Goal: Task Accomplishment & Management: Manage account settings

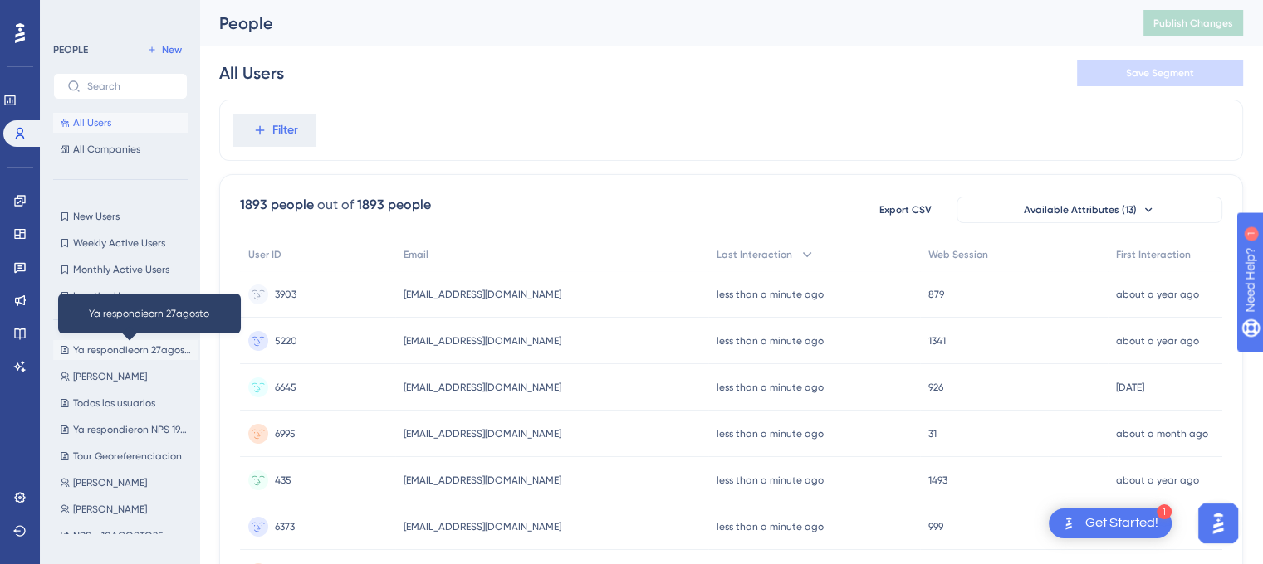
click at [96, 347] on span "Ya respondieorn 27agosto" at bounding box center [132, 350] width 118 height 13
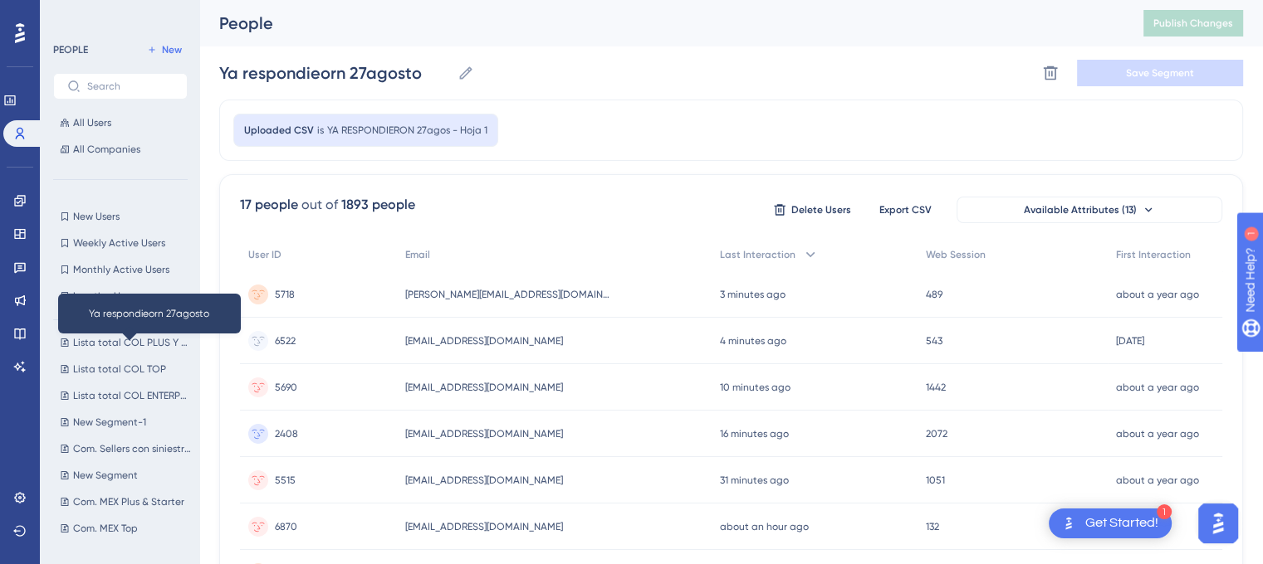
scroll to position [1114, 0]
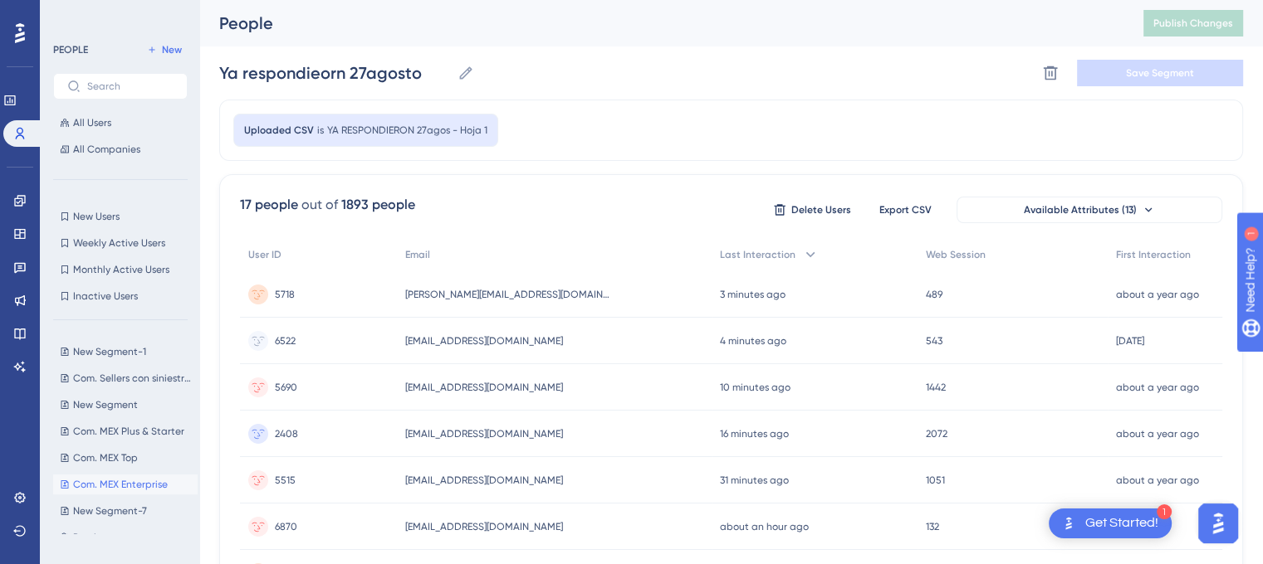
click at [114, 491] on button "Com. MEX Enterprise Com. MEX Enterprise" at bounding box center [125, 485] width 144 height 20
type input "Com. MEX Enterprise"
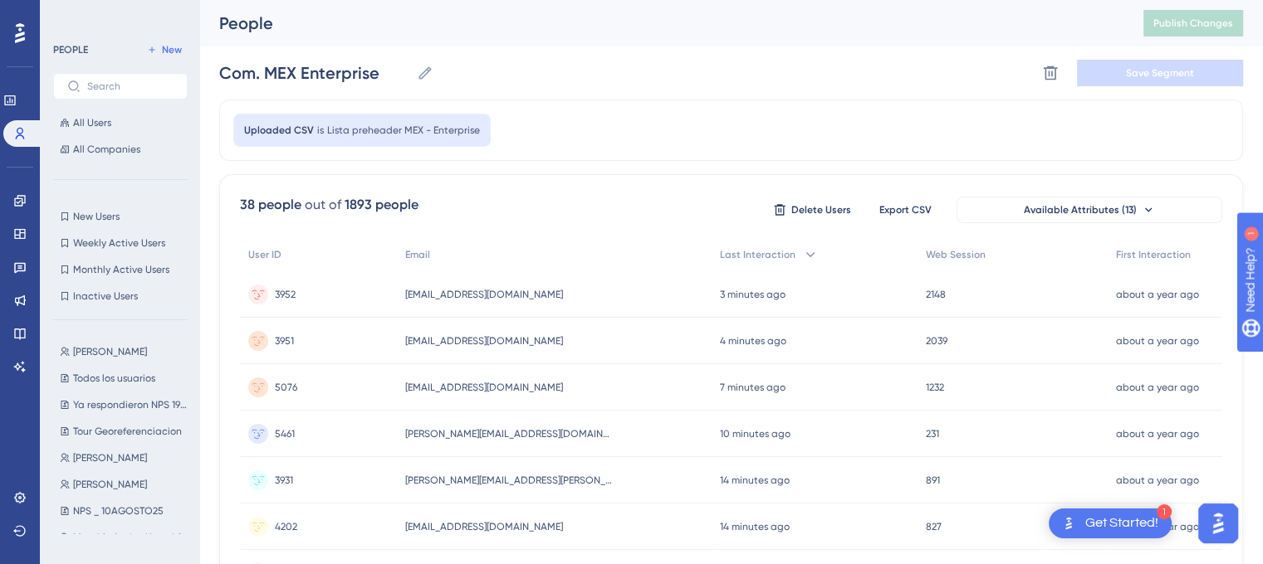
scroll to position [0, 0]
click at [1046, 70] on icon at bounding box center [1050, 73] width 17 height 17
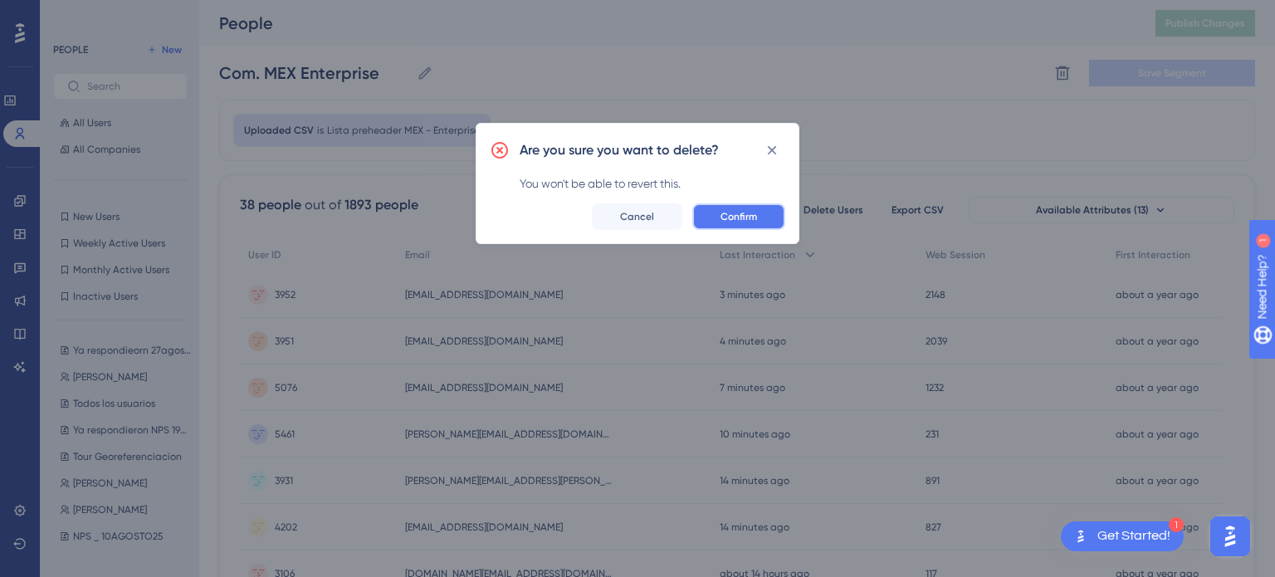
click at [721, 217] on span "Confirm" at bounding box center [739, 216] width 37 height 13
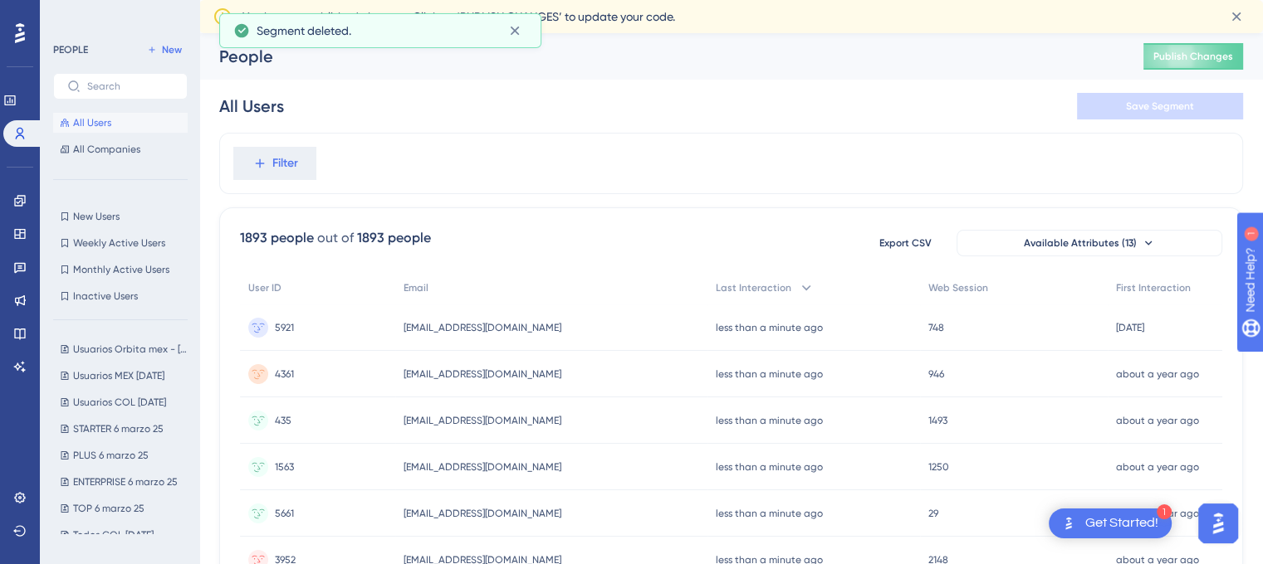
scroll to position [1087, 0]
click at [116, 485] on span "Com. MEX Top" at bounding box center [105, 484] width 65 height 13
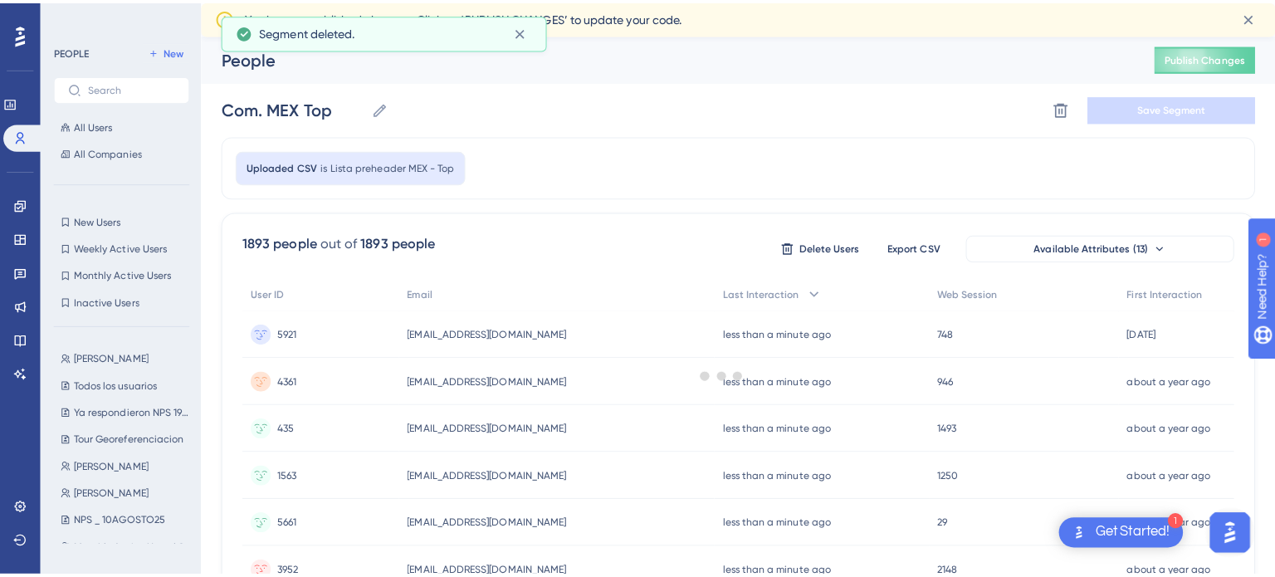
scroll to position [0, 0]
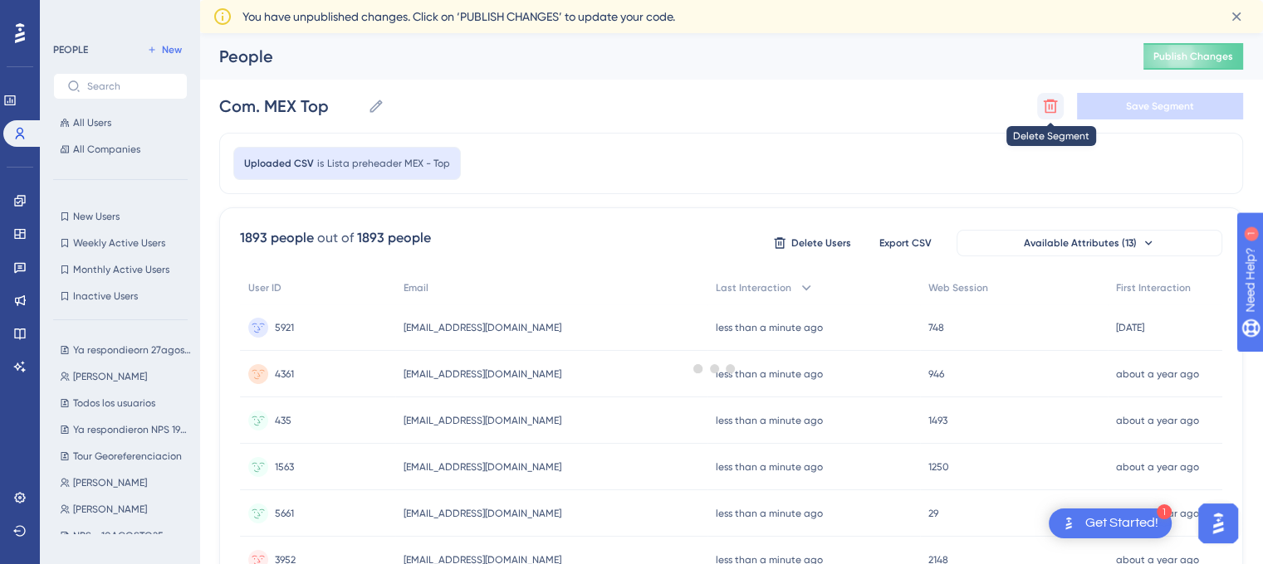
click at [1049, 100] on icon at bounding box center [1050, 107] width 14 height 14
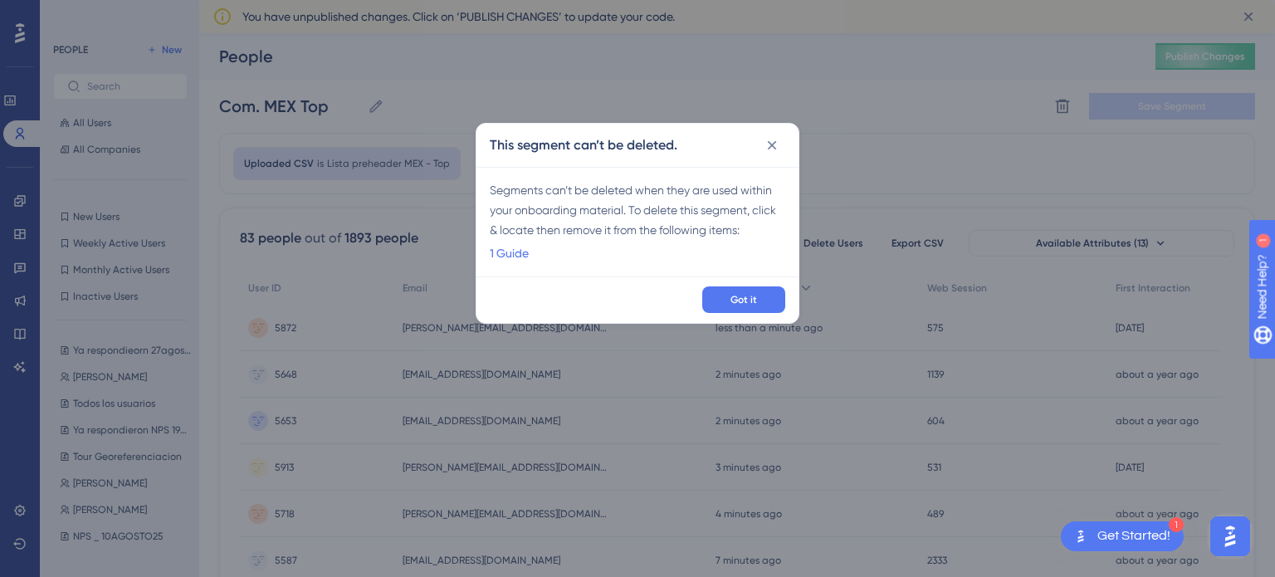
drag, startPoint x: 522, startPoint y: 252, endPoint x: 491, endPoint y: 285, distance: 44.6
click at [491, 285] on div "Got it" at bounding box center [637, 299] width 322 height 46
drag, startPoint x: 501, startPoint y: 261, endPoint x: 494, endPoint y: 249, distance: 14.1
drag, startPoint x: 494, startPoint y: 249, endPoint x: 485, endPoint y: 287, distance: 39.3
click at [485, 287] on div "Got it" at bounding box center [637, 299] width 322 height 46
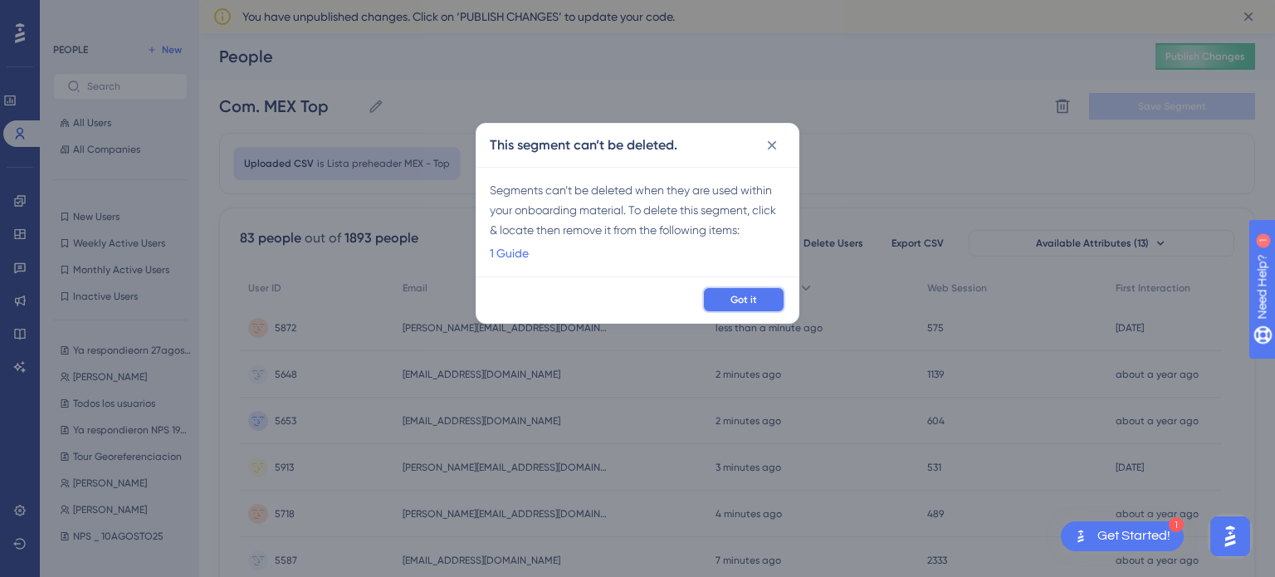
click at [715, 297] on button "Got it" at bounding box center [743, 299] width 83 height 27
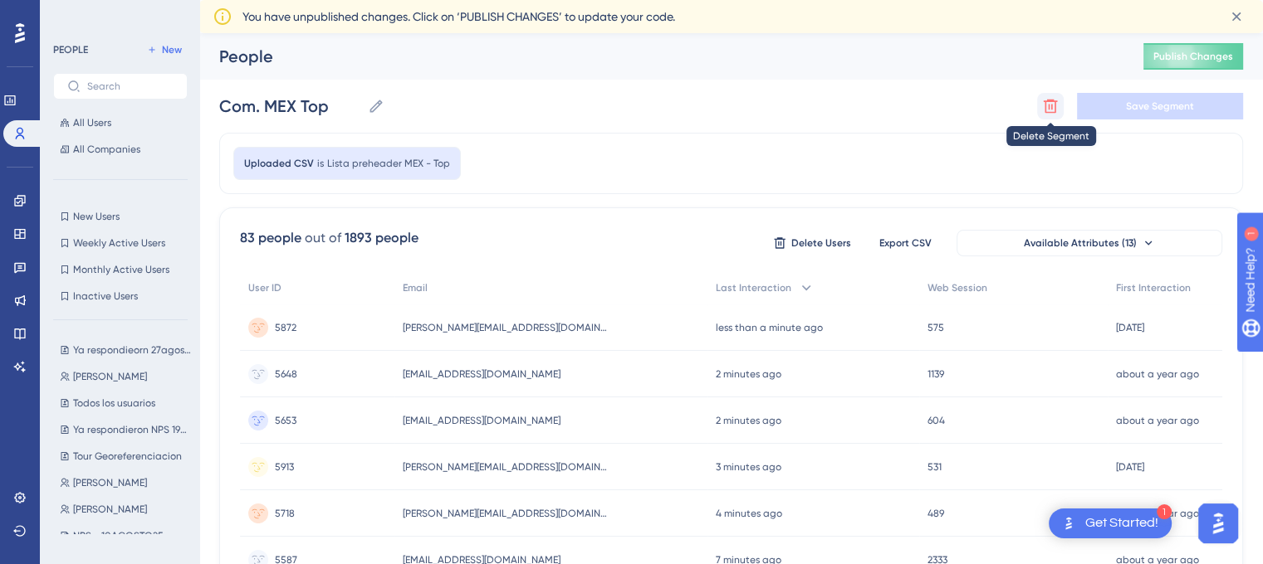
click at [1043, 106] on icon at bounding box center [1050, 106] width 17 height 17
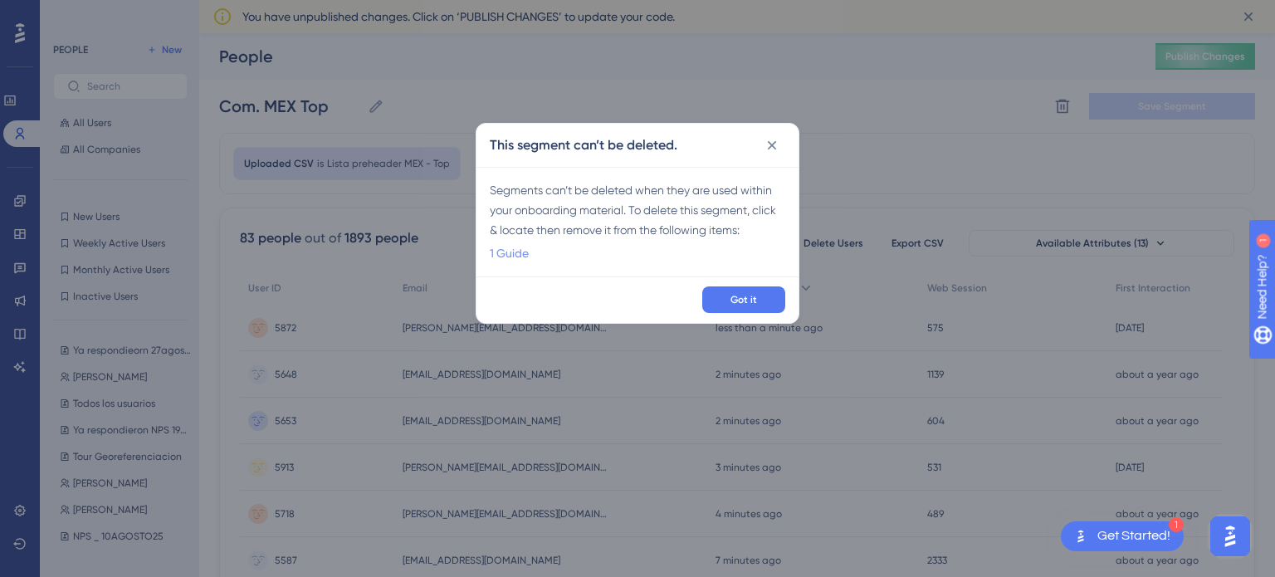
click at [501, 253] on link "1 Guide" at bounding box center [509, 253] width 39 height 20
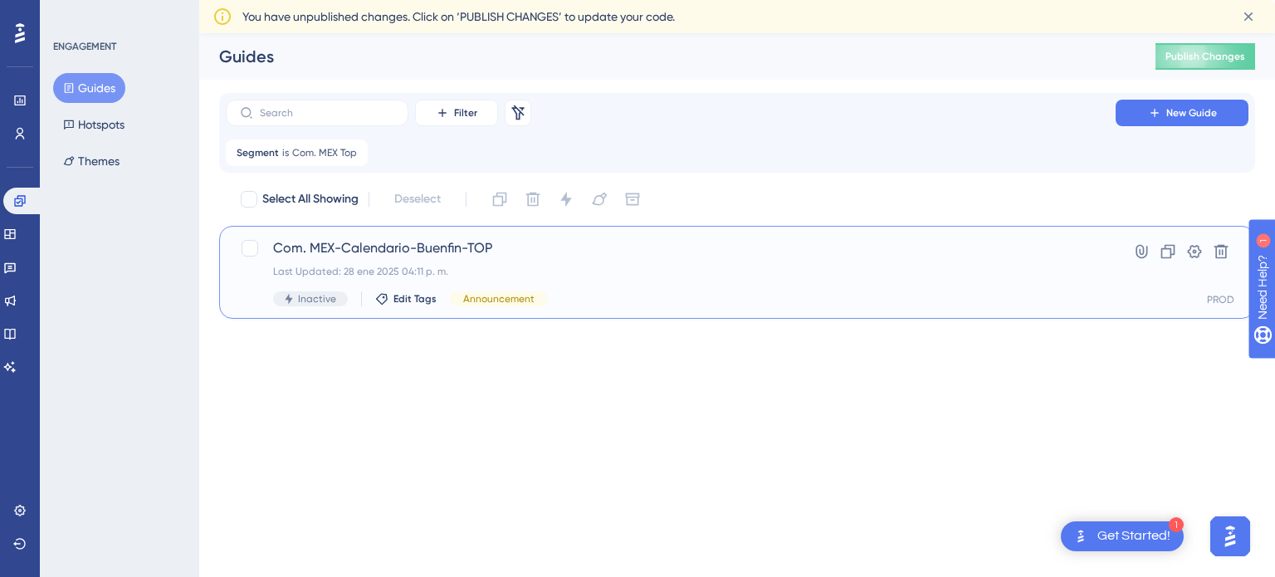
click at [488, 270] on div "Last Updated: 28 ene 2025 04:11 p. m." at bounding box center [670, 271] width 795 height 13
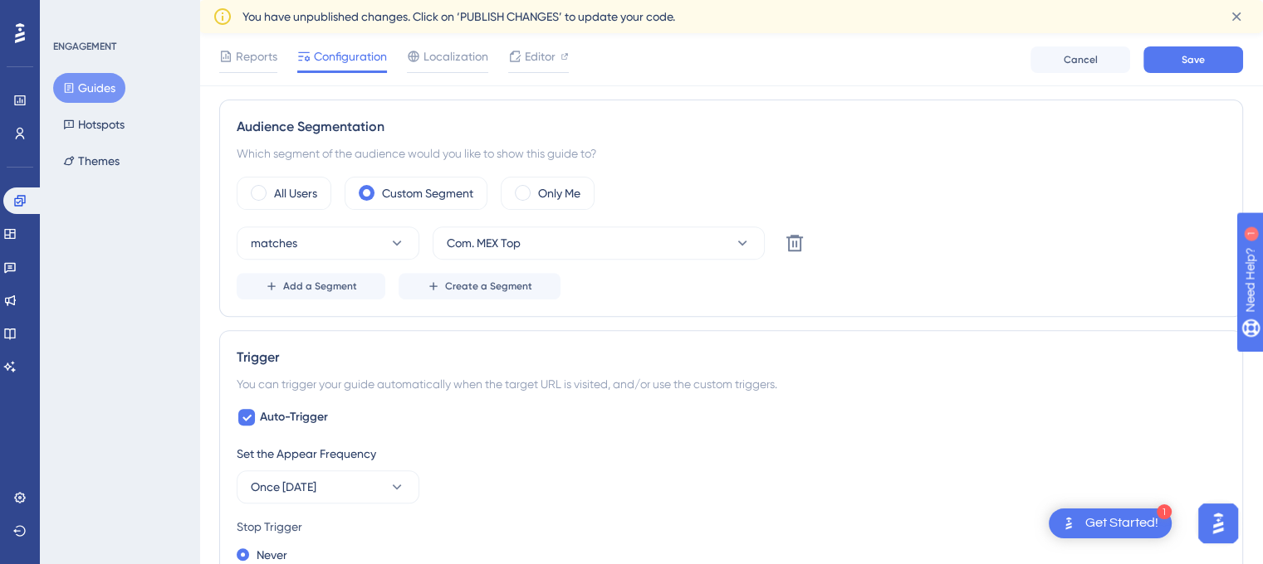
scroll to position [581, 0]
click at [584, 182] on div "Only Me" at bounding box center [548, 189] width 94 height 33
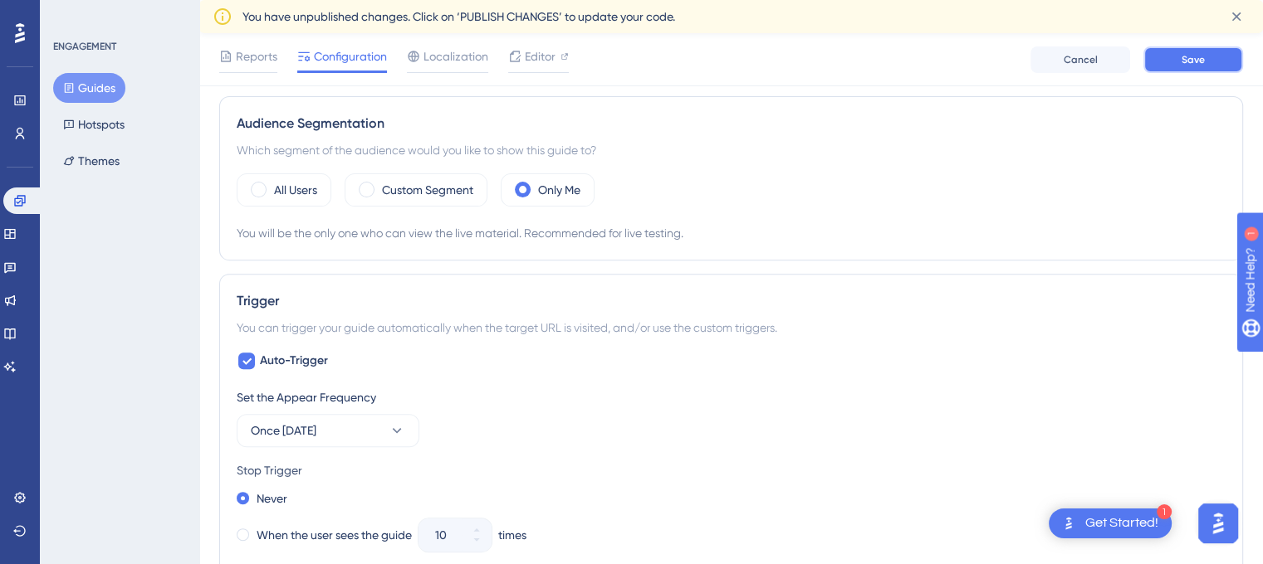
click at [1205, 59] on button "Save" at bounding box center [1193, 59] width 100 height 27
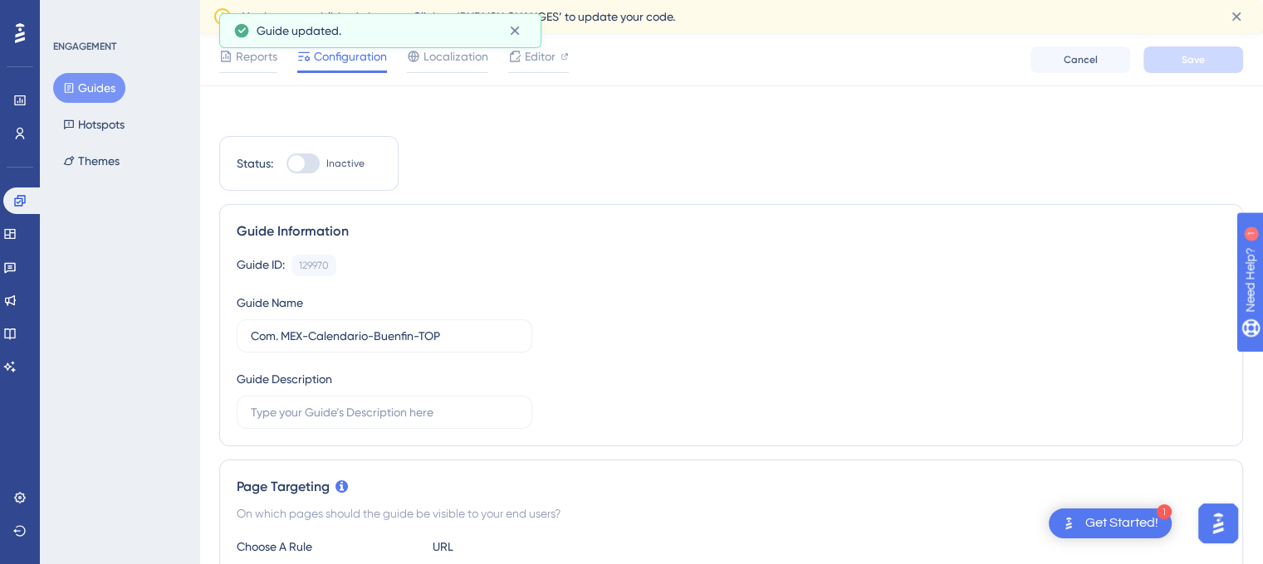
scroll to position [0, 0]
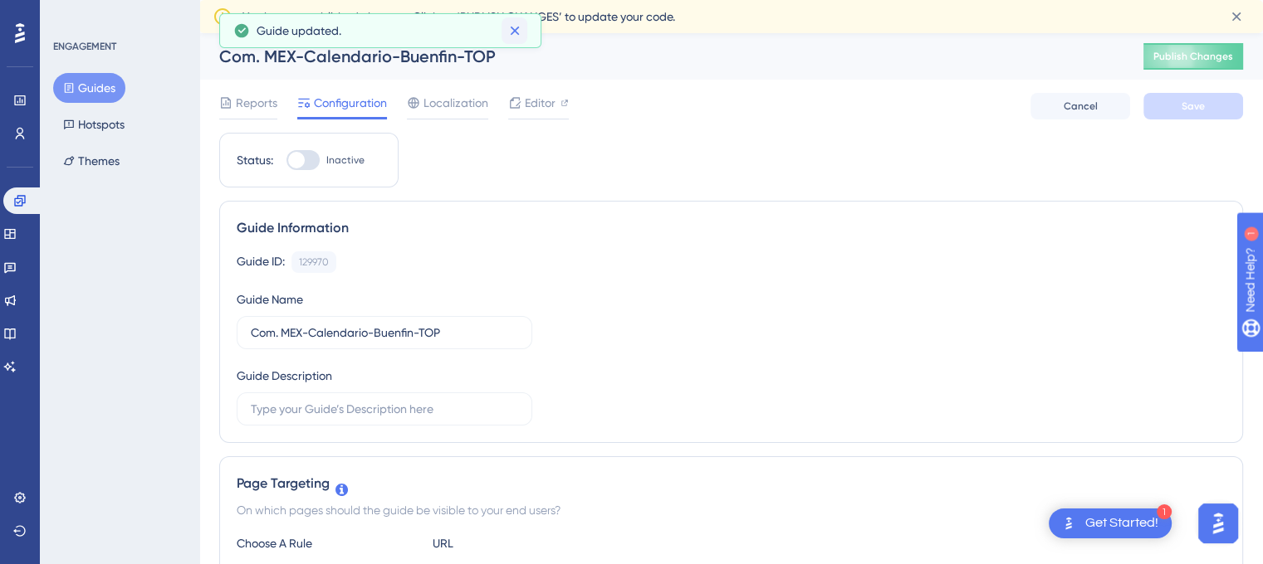
click at [519, 32] on icon at bounding box center [514, 30] width 17 height 17
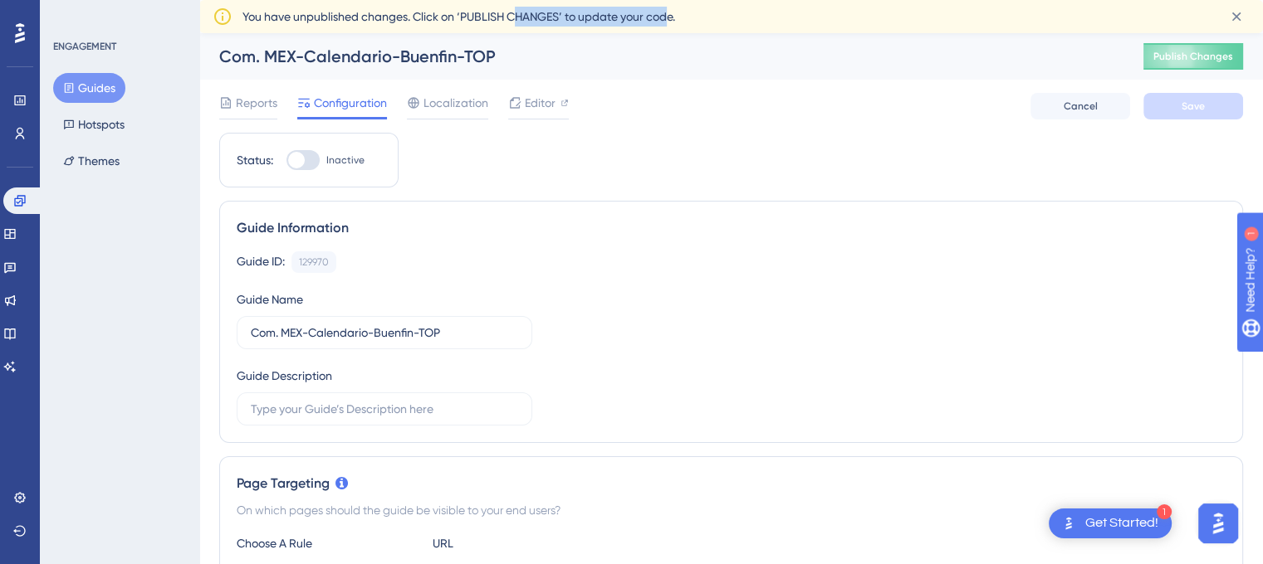
drag, startPoint x: 521, startPoint y: 22, endPoint x: 691, endPoint y: 37, distance: 169.9
click at [675, 28] on div "You have unpublished changes. Click on ‘PUBLISH CHANGES’ to update your code." at bounding box center [731, 16] width 1037 height 27
click at [706, 52] on div "Com. MEX-Calendario-Buenfin-TOP" at bounding box center [660, 56] width 882 height 23
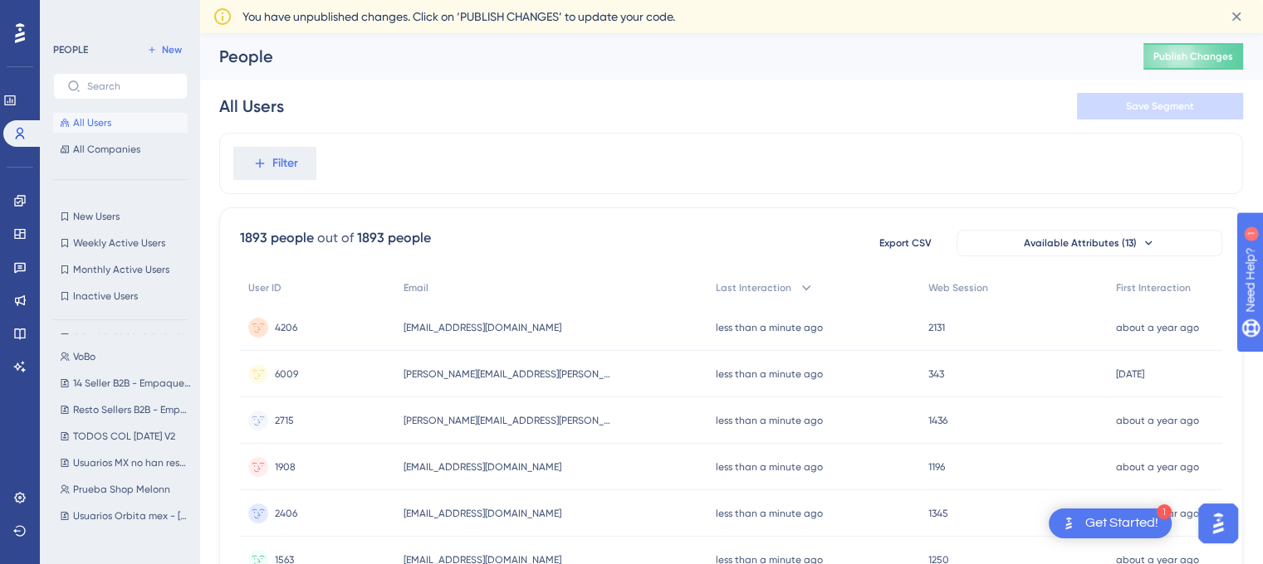
scroll to position [1087, 0]
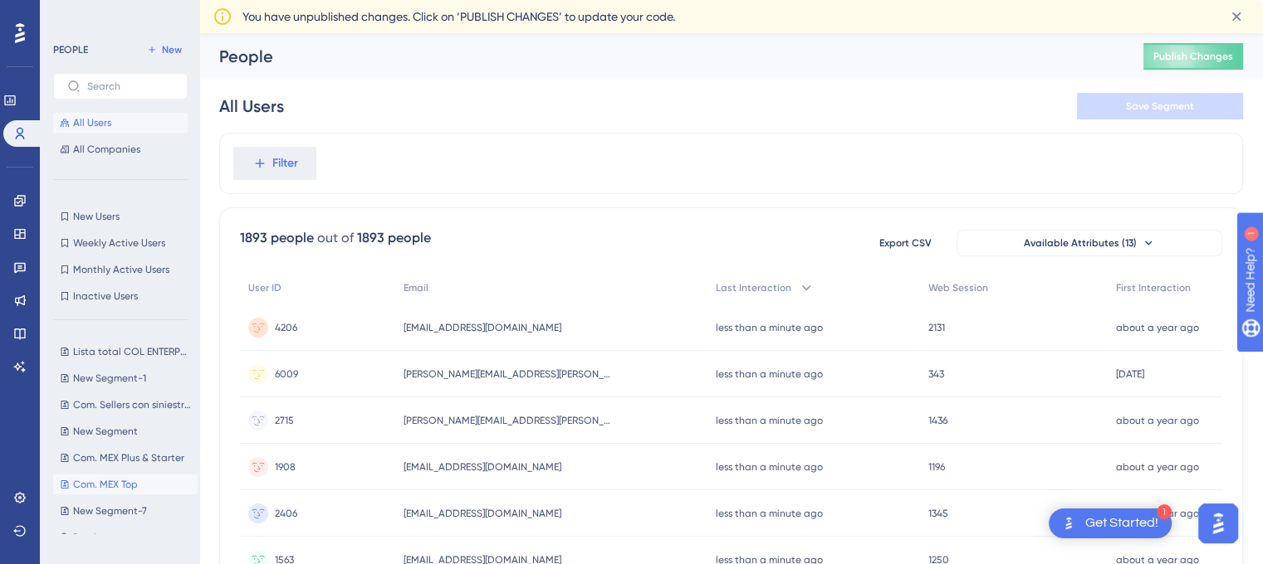
click at [136, 486] on span "Com. MEX Top" at bounding box center [105, 484] width 65 height 13
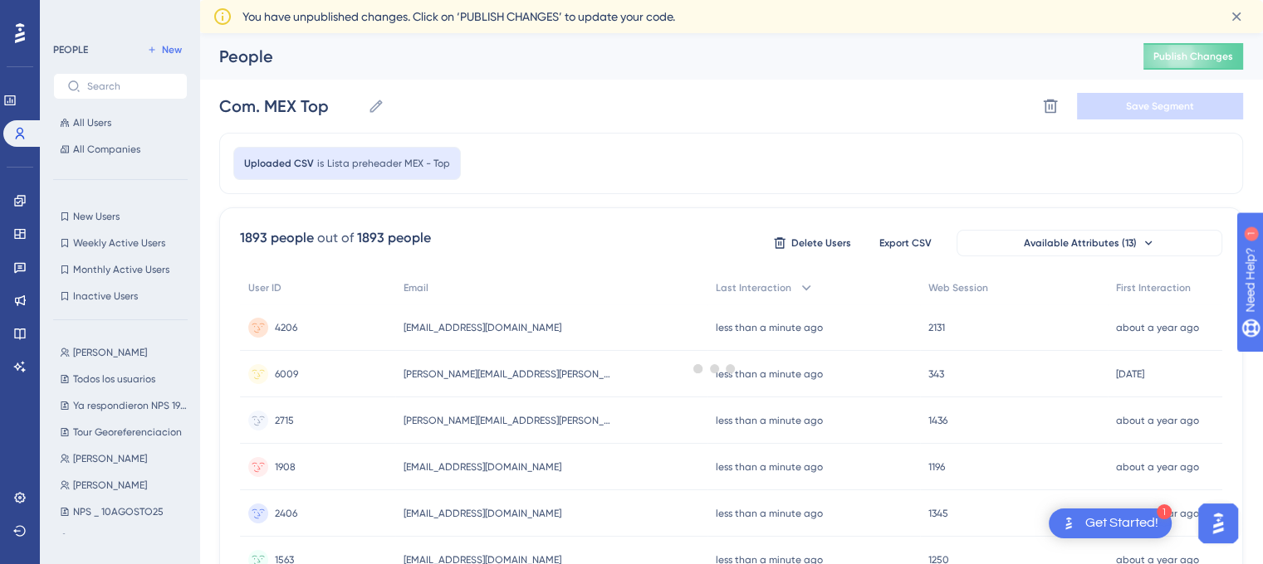
scroll to position [0, 0]
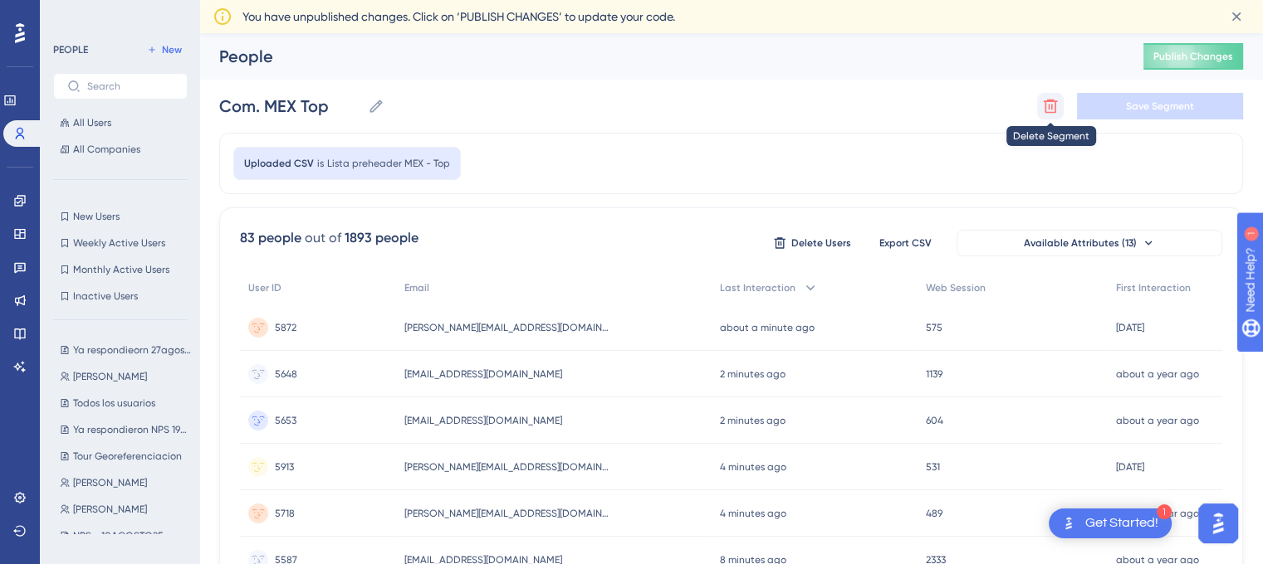
click at [1061, 110] on button at bounding box center [1050, 106] width 27 height 27
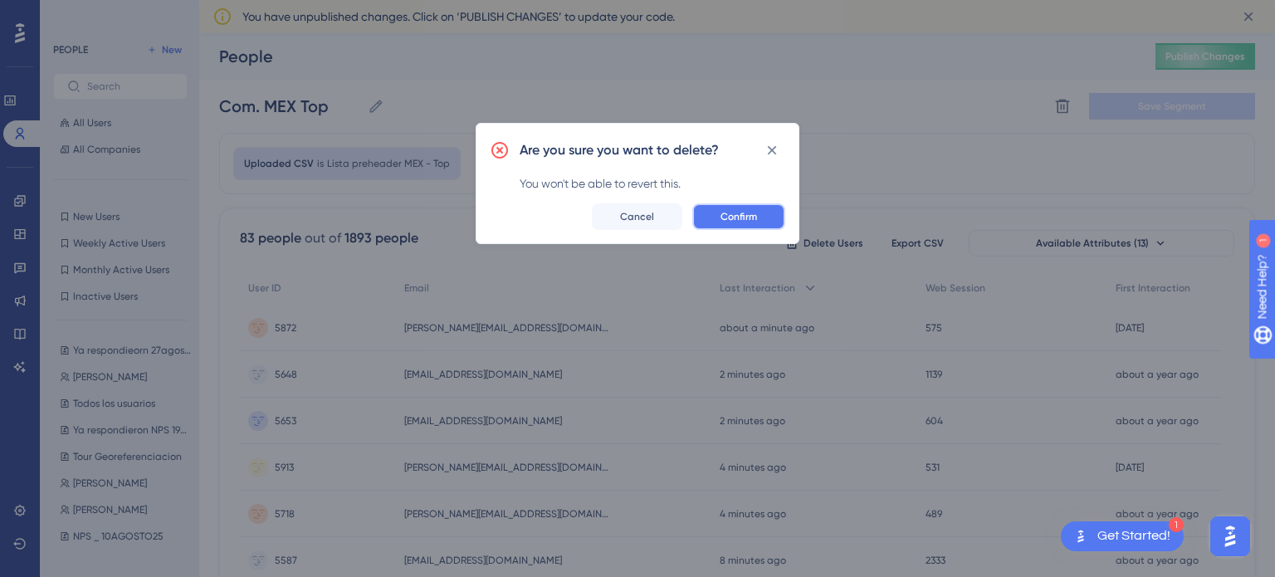
click at [746, 215] on span "Confirm" at bounding box center [739, 216] width 37 height 13
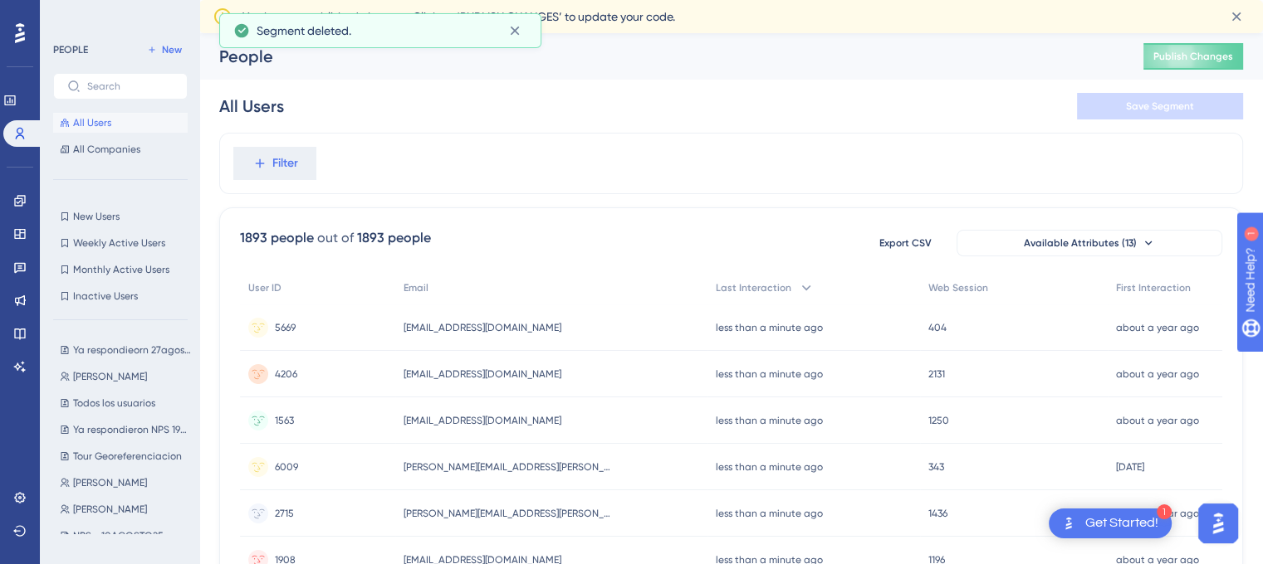
click at [118, 124] on button "All Users" at bounding box center [120, 123] width 134 height 20
click at [262, 158] on icon at bounding box center [259, 163] width 15 height 15
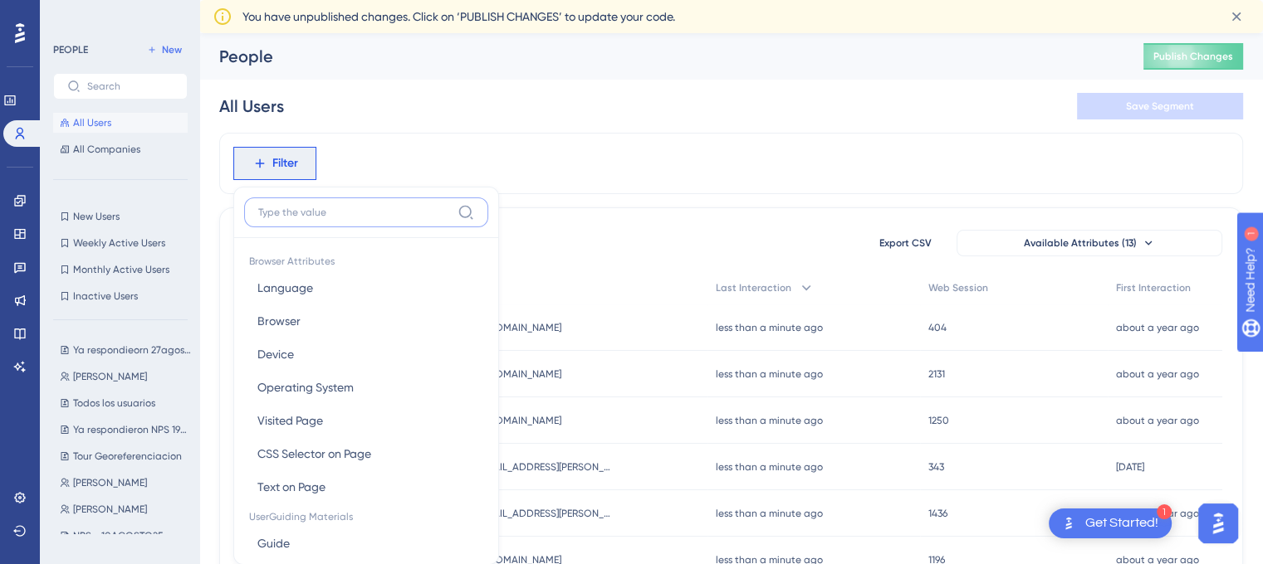
scroll to position [93, 0]
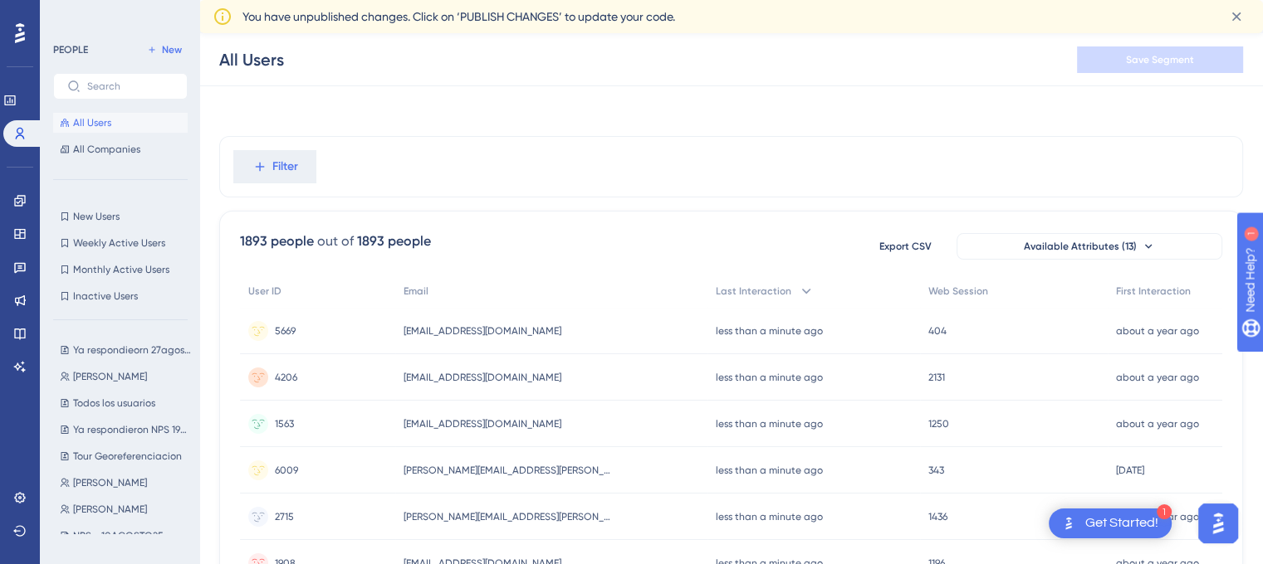
scroll to position [0, 0]
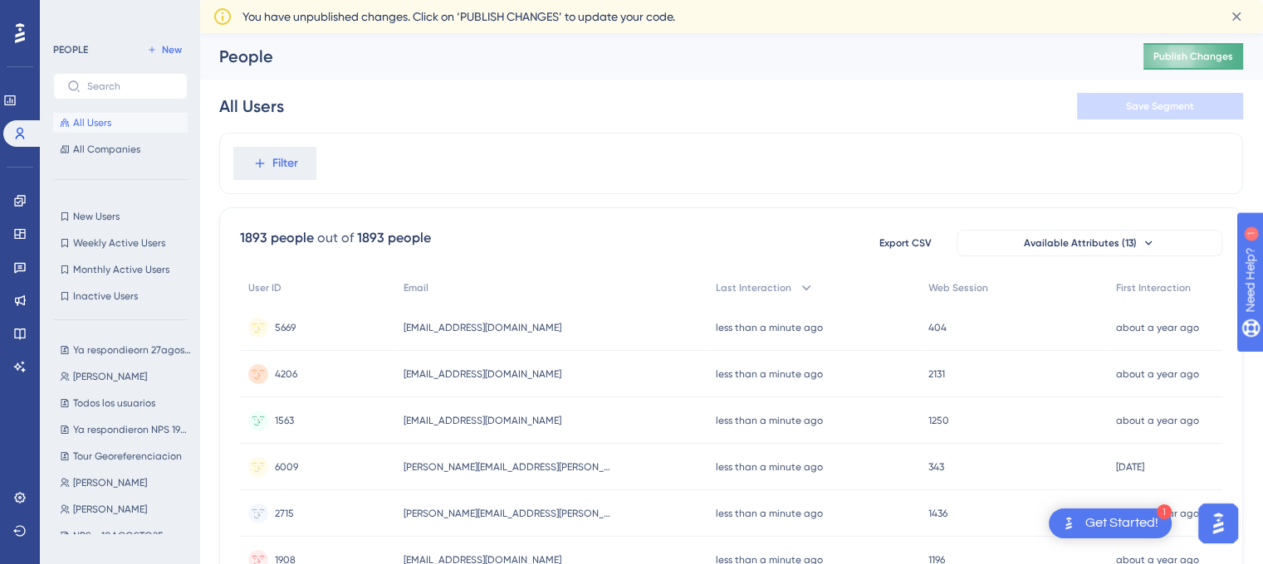
click at [1219, 65] on button "Publish Changes" at bounding box center [1193, 56] width 100 height 27
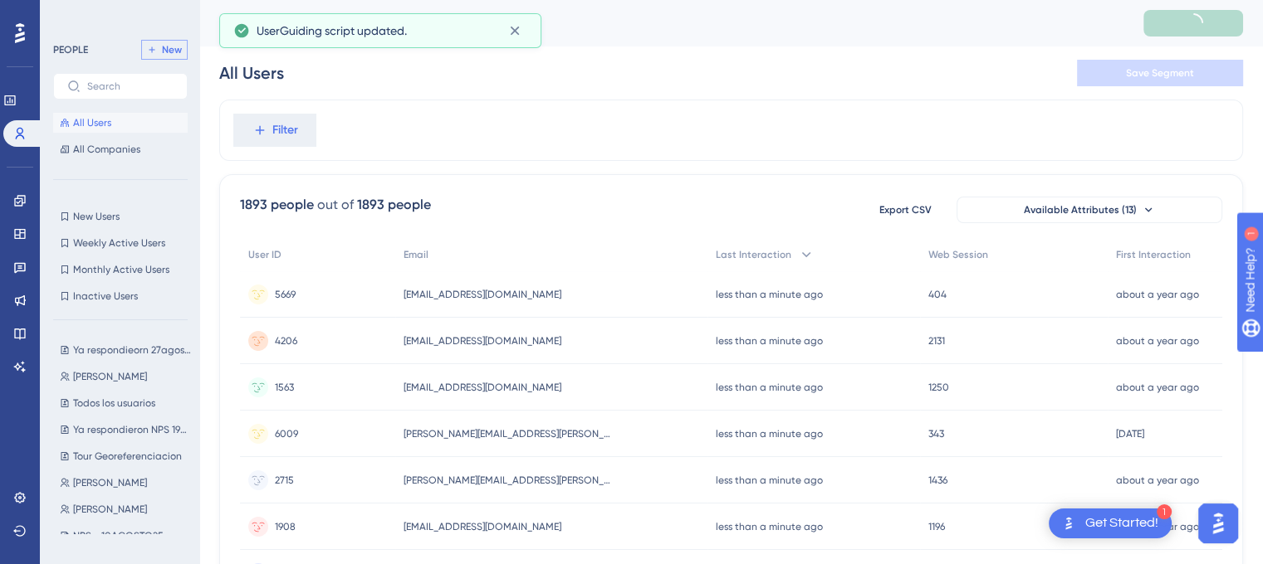
click at [172, 53] on span "New" at bounding box center [172, 49] width 20 height 13
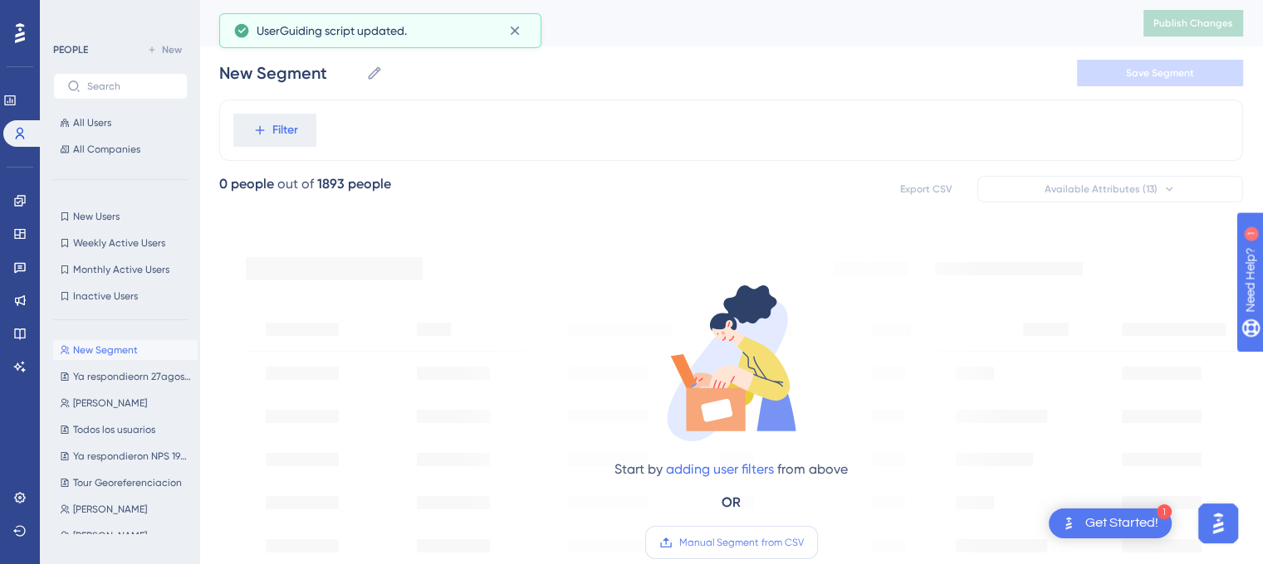
click at [709, 537] on span "Manual Segment from CSV" at bounding box center [741, 542] width 125 height 13
click at [804, 543] on input "Manual Segment from CSV" at bounding box center [804, 543] width 0 height 0
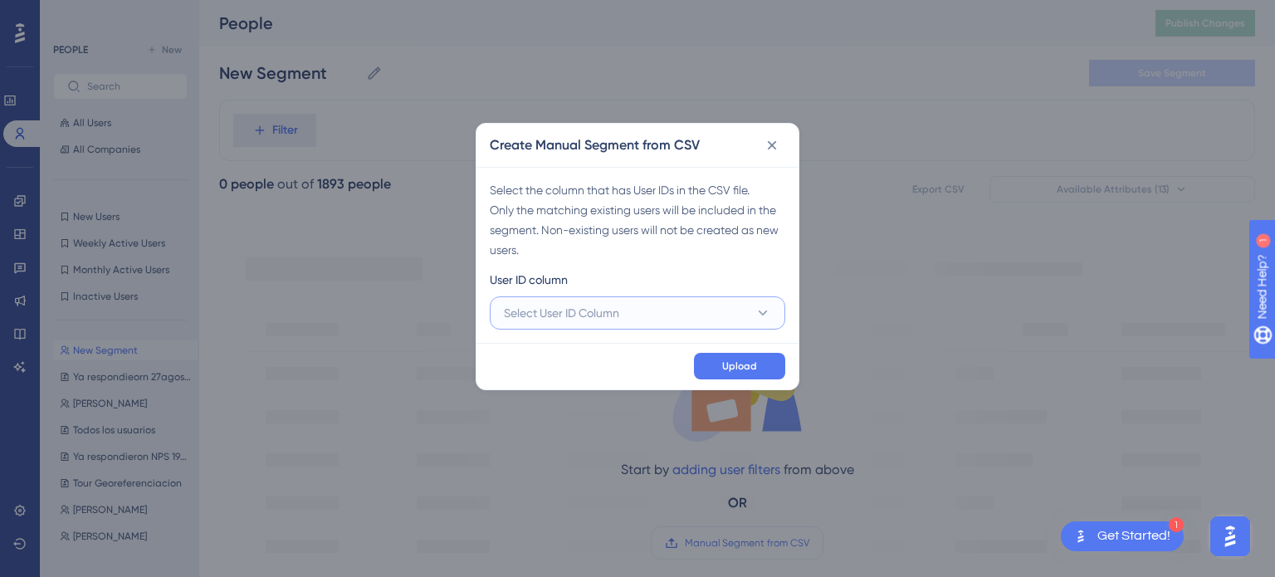
click at [634, 305] on button "Select User ID Column" at bounding box center [638, 312] width 296 height 33
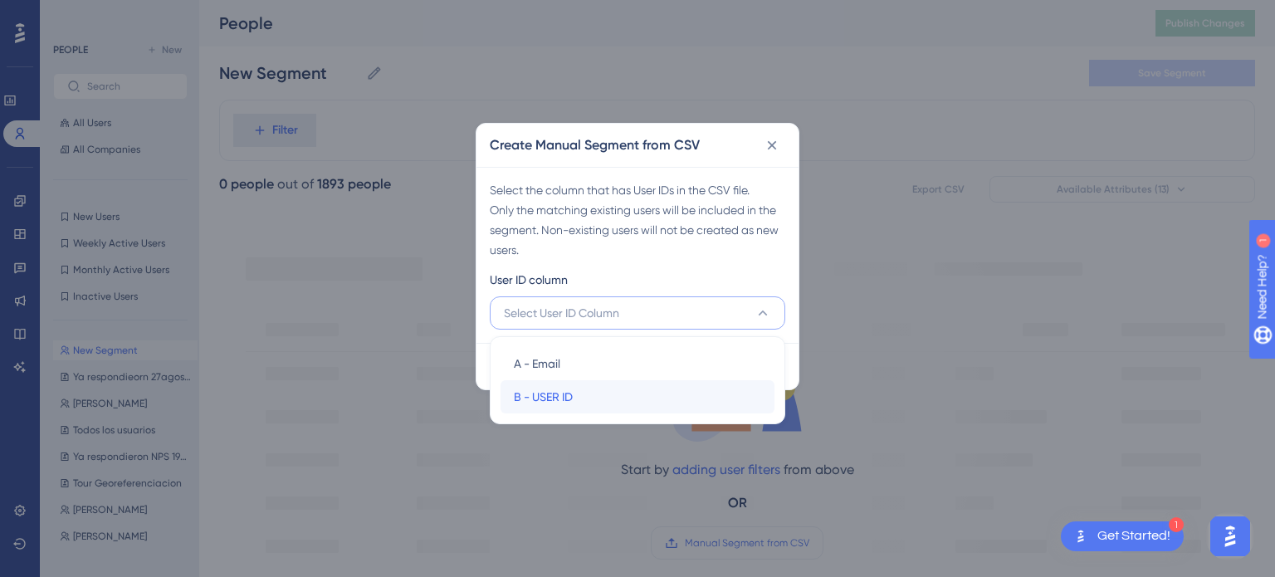
click at [585, 383] on div "B - USER ID B - USER ID" at bounding box center [637, 396] width 247 height 33
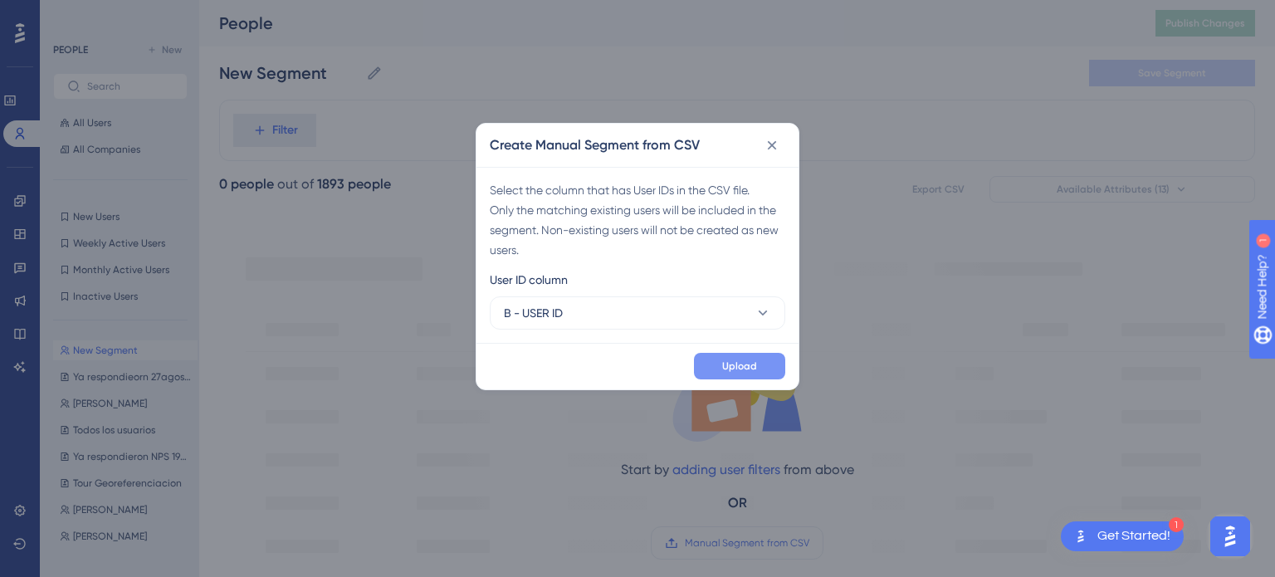
click at [734, 360] on span "Upload" at bounding box center [739, 365] width 35 height 13
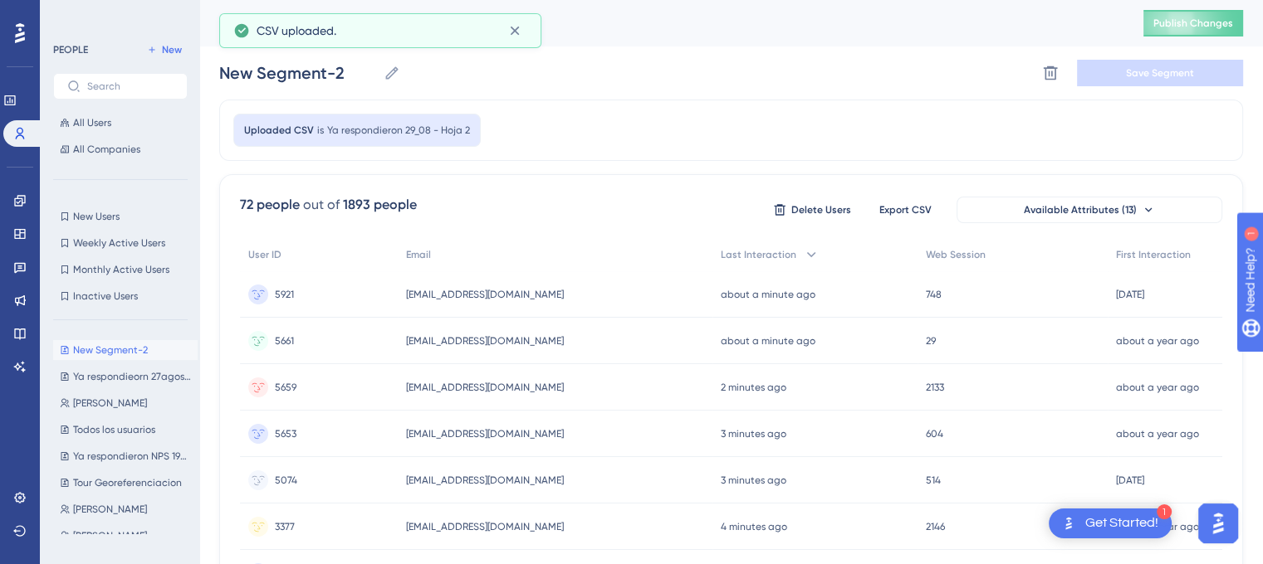
click at [531, 76] on div "New Segment-2 New Segment-2 Delete Segment Save Segment" at bounding box center [731, 72] width 1024 height 53
click at [347, 74] on input "New Segment-2" at bounding box center [298, 72] width 158 height 23
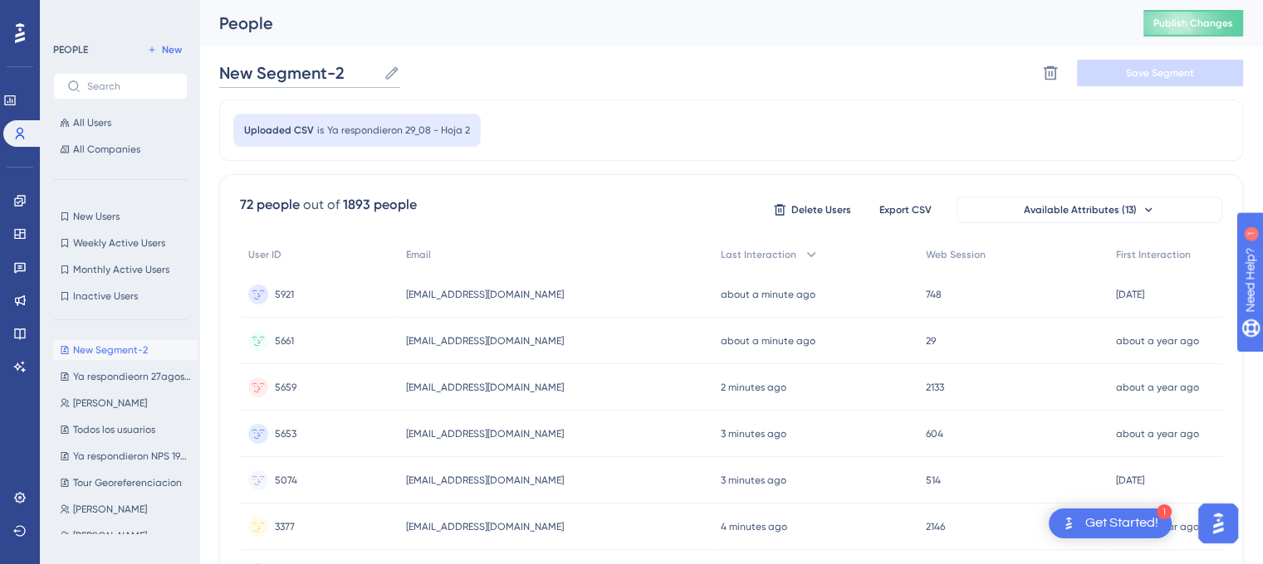
drag, startPoint x: 347, startPoint y: 74, endPoint x: 206, endPoint y: 72, distance: 141.1
type input "n"
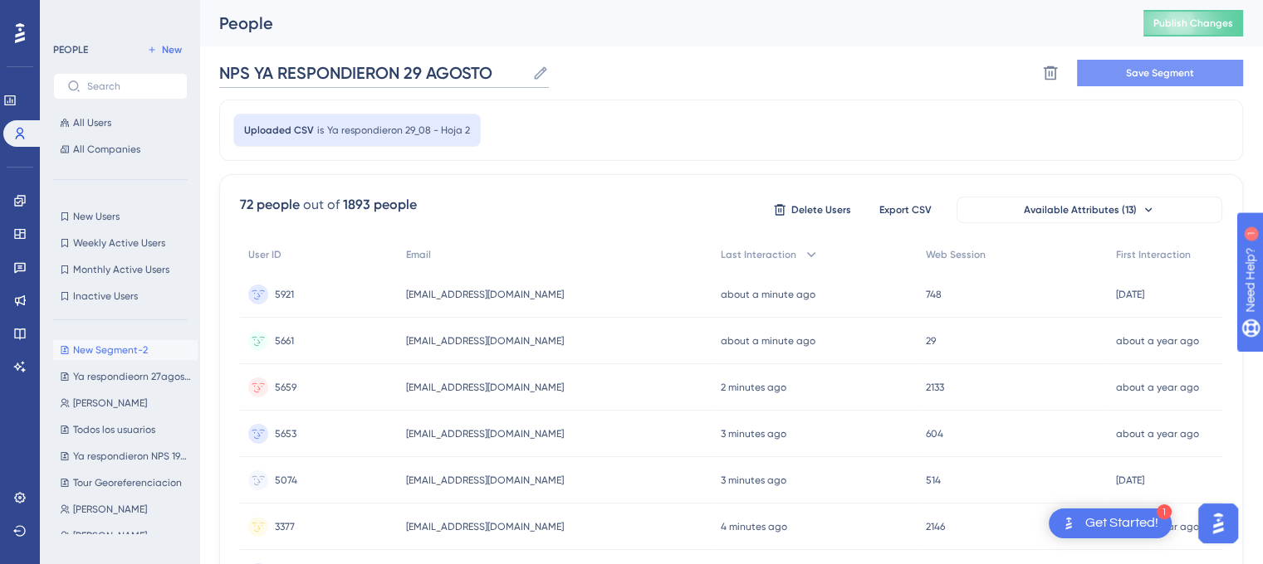
type input "NPS YA RESPONDIERON 29 AGOSTO"
click at [1142, 66] on span "Save Segment" at bounding box center [1160, 72] width 68 height 13
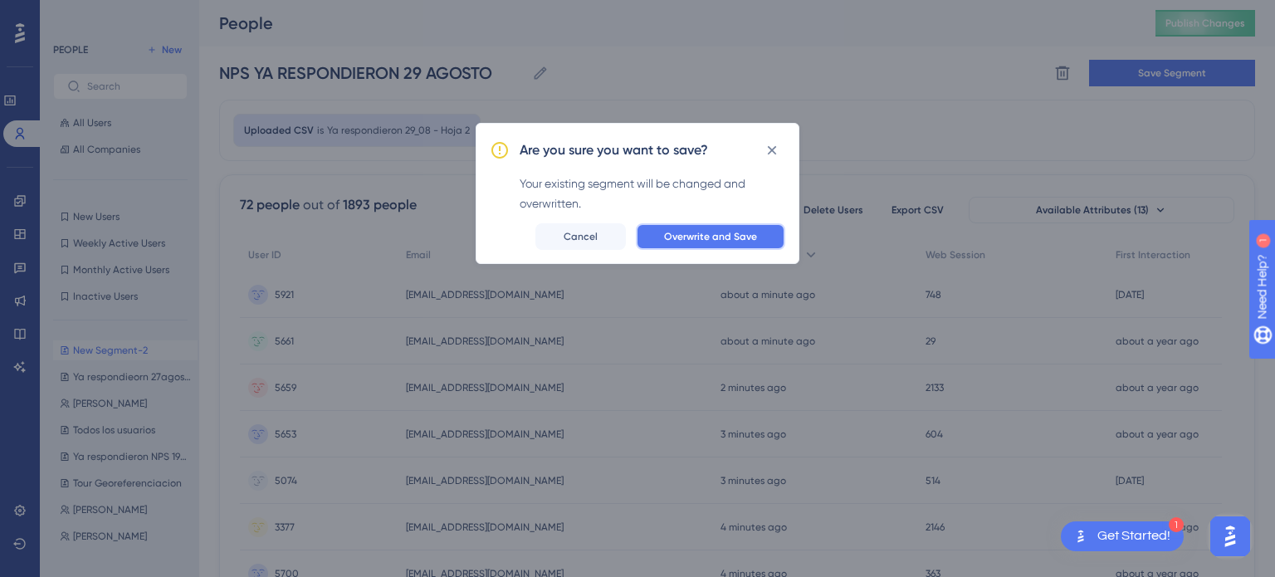
click at [657, 239] on button "Overwrite and Save" at bounding box center [710, 236] width 149 height 27
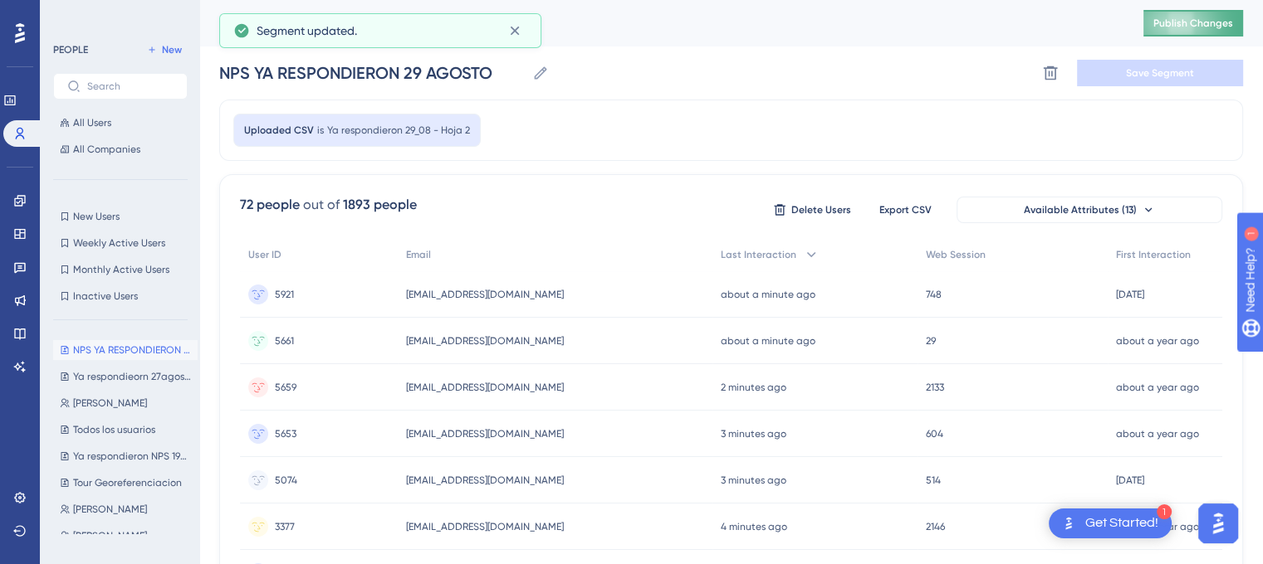
click at [1187, 22] on span "Publish Changes" at bounding box center [1193, 23] width 80 height 13
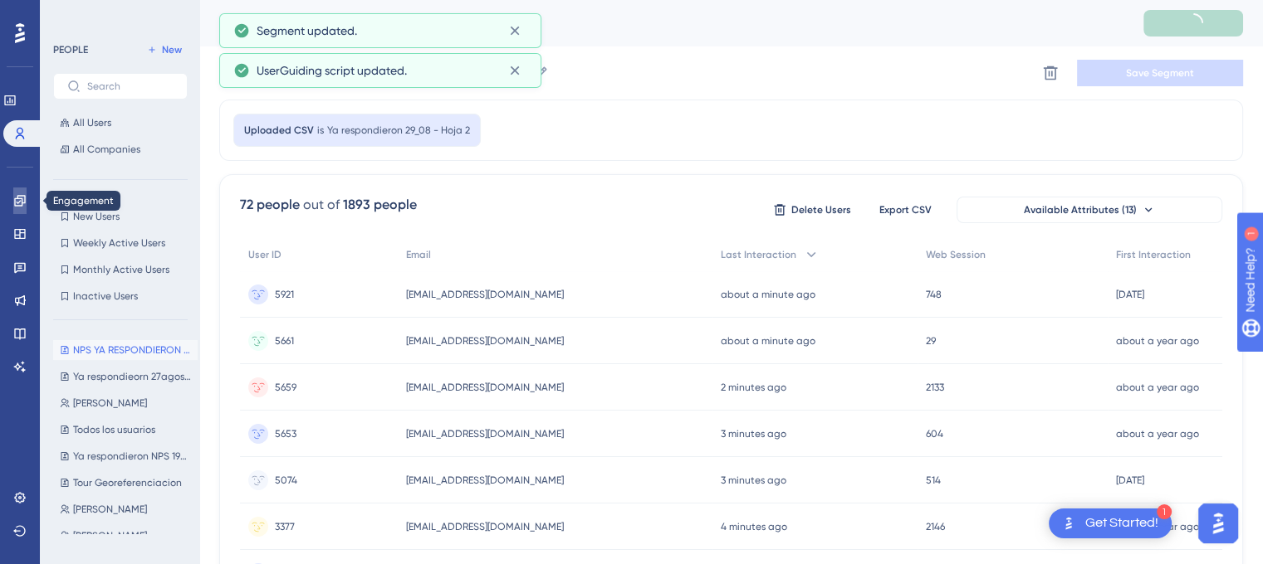
click at [20, 202] on icon at bounding box center [19, 200] width 13 height 13
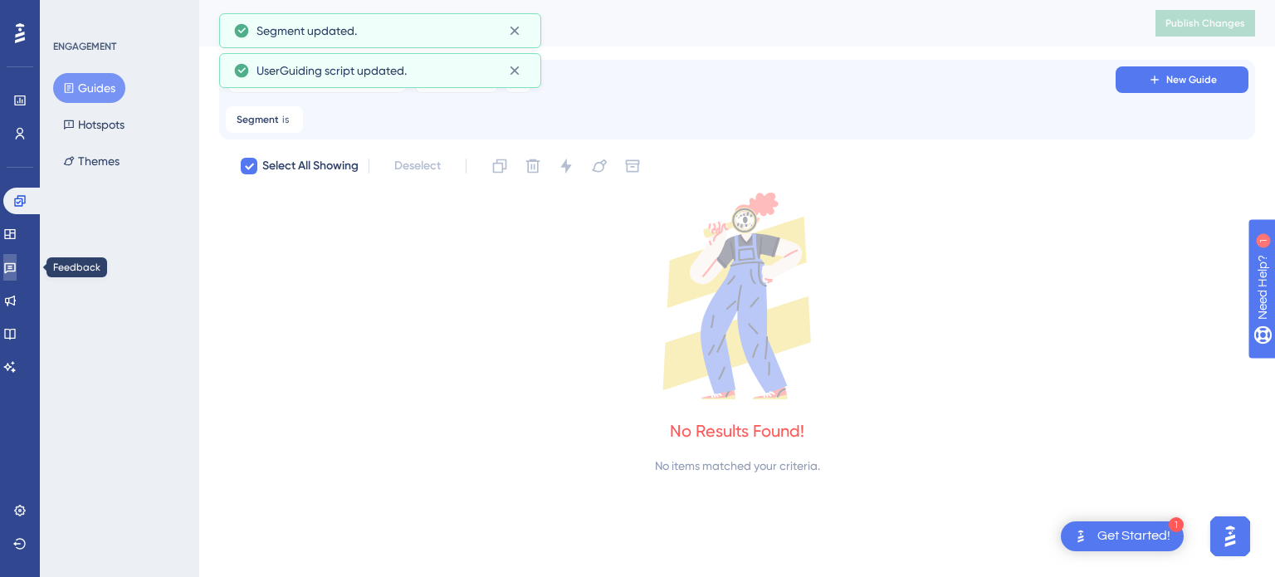
click at [16, 269] on icon at bounding box center [10, 268] width 12 height 11
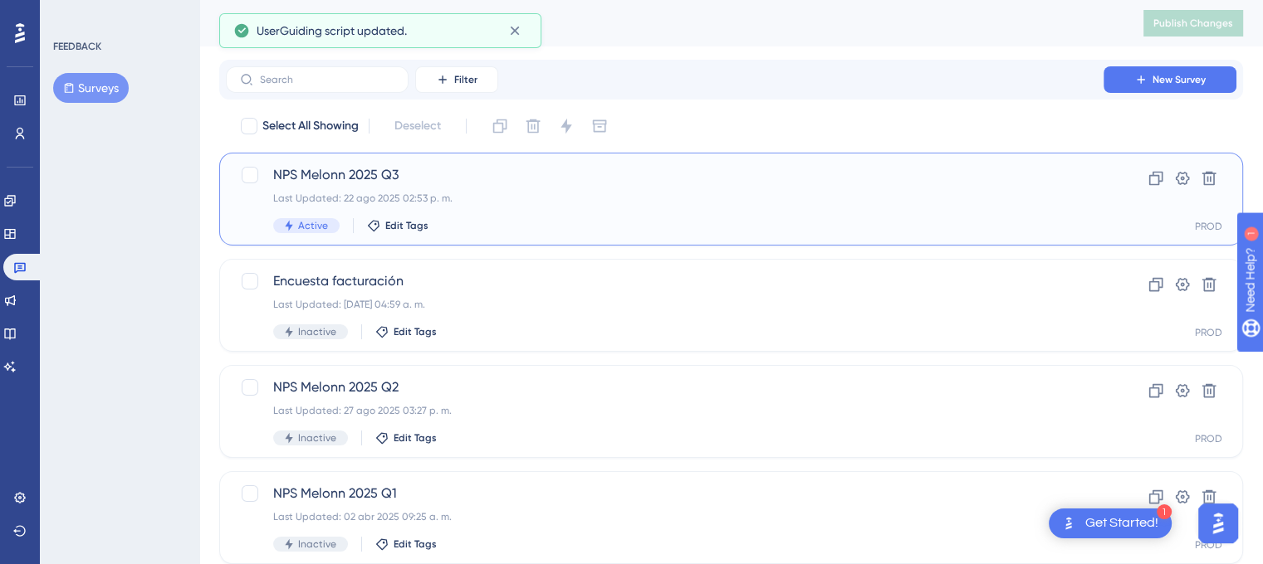
click at [419, 184] on span "NPS Melonn 2025 Q3" at bounding box center [664, 175] width 783 height 20
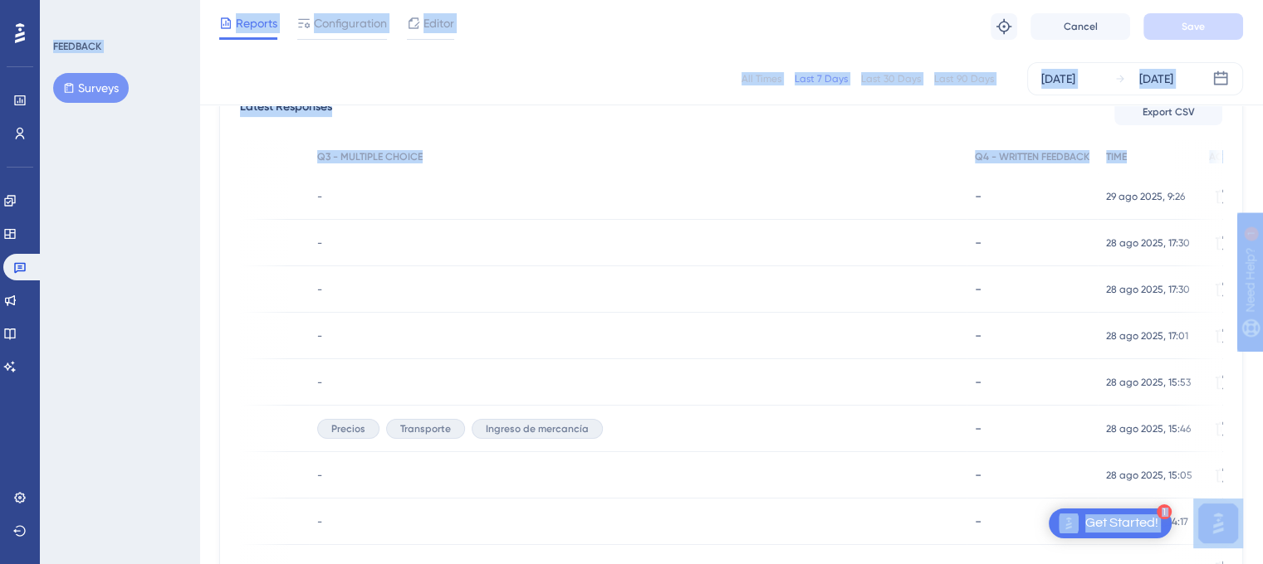
scroll to position [498, 12]
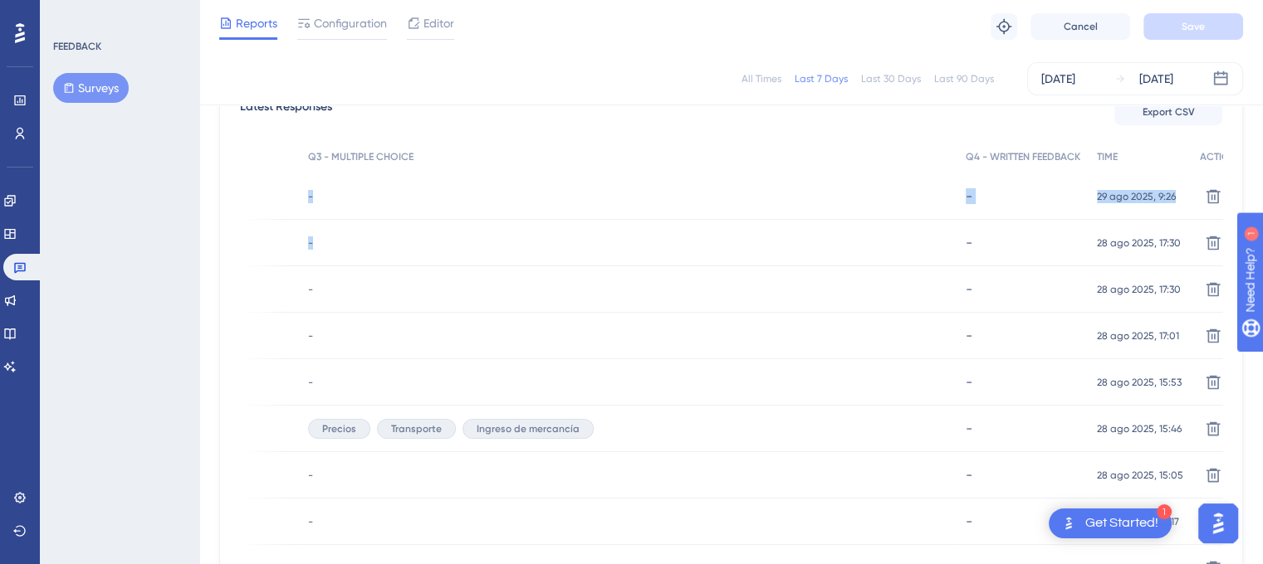
drag, startPoint x: 482, startPoint y: 203, endPoint x: 636, endPoint y: 232, distance: 156.3
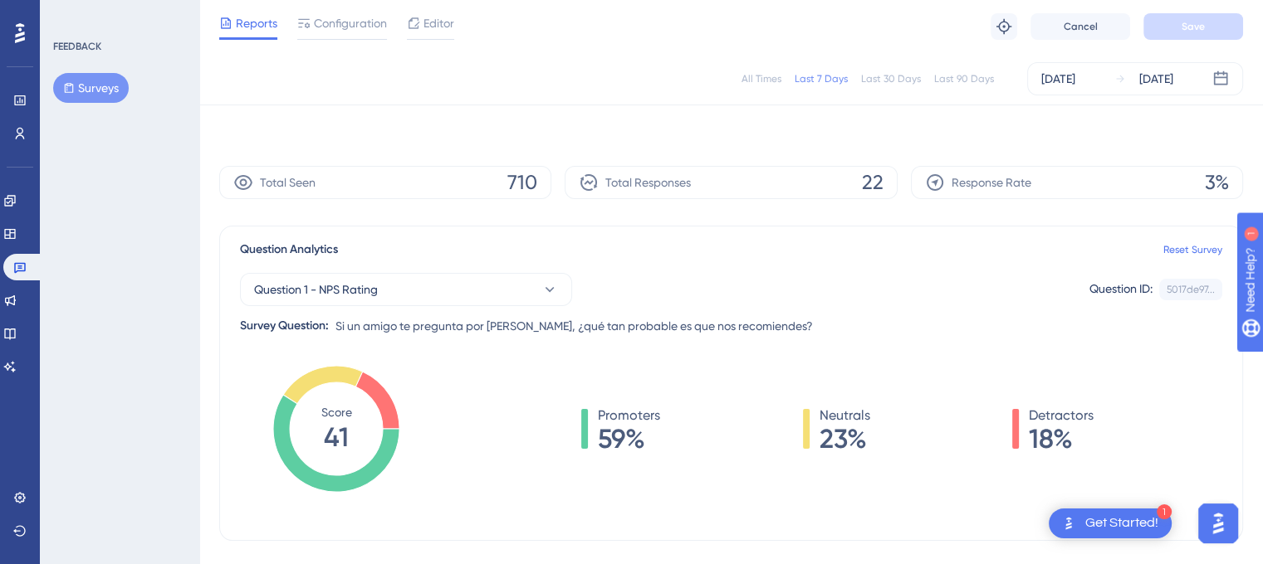
scroll to position [0, 12]
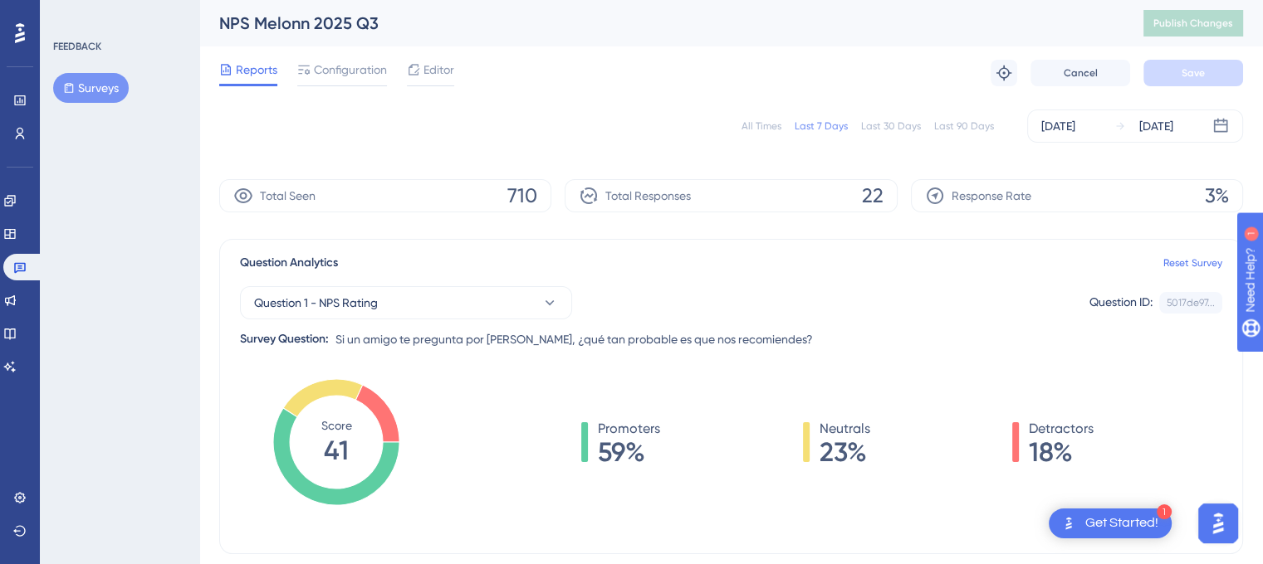
click at [620, 258] on div "Question Analytics Reset Survey" at bounding box center [731, 263] width 982 height 20
click at [315, 73] on span "Configuration" at bounding box center [350, 70] width 73 height 20
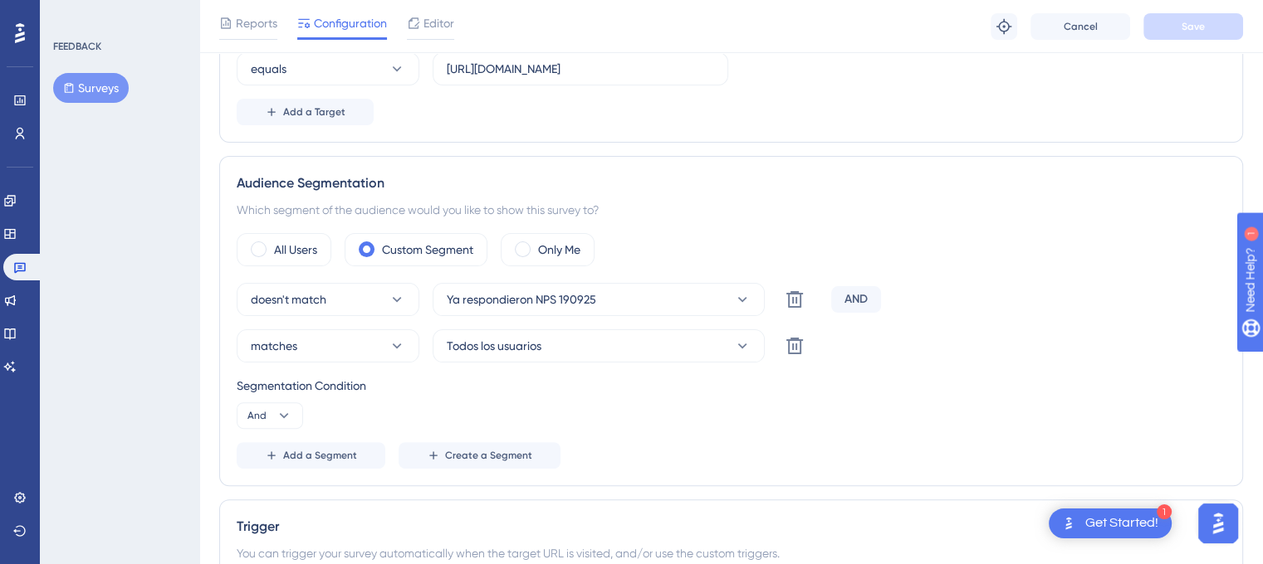
scroll to position [415, 0]
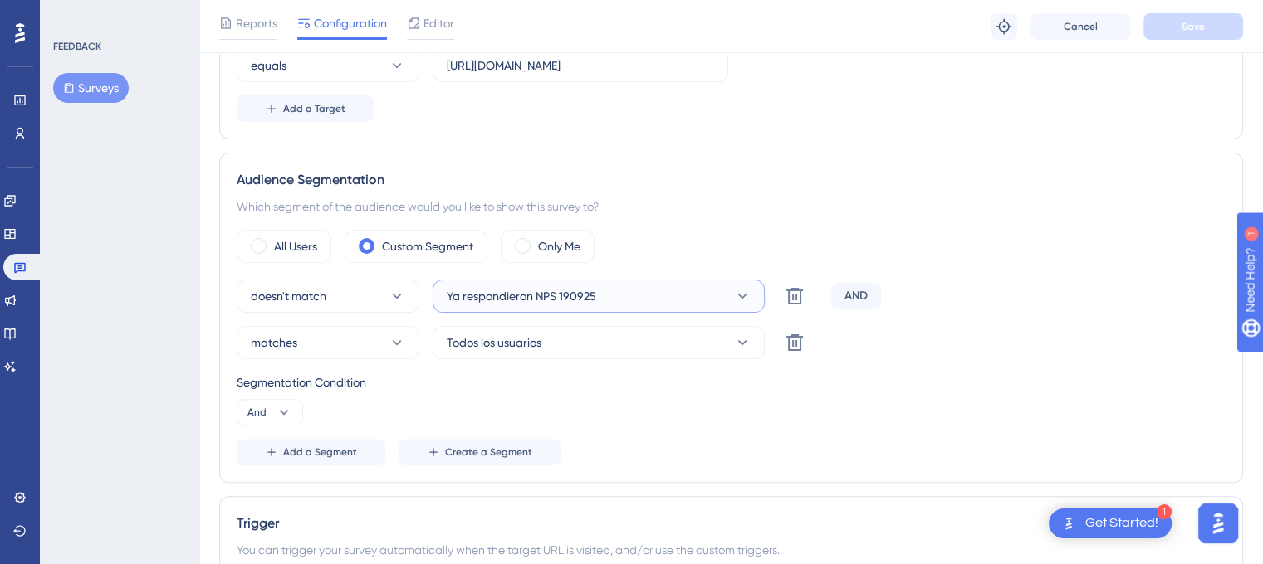
click at [466, 302] on span "Ya respondieron NPS 190925" at bounding box center [521, 296] width 149 height 20
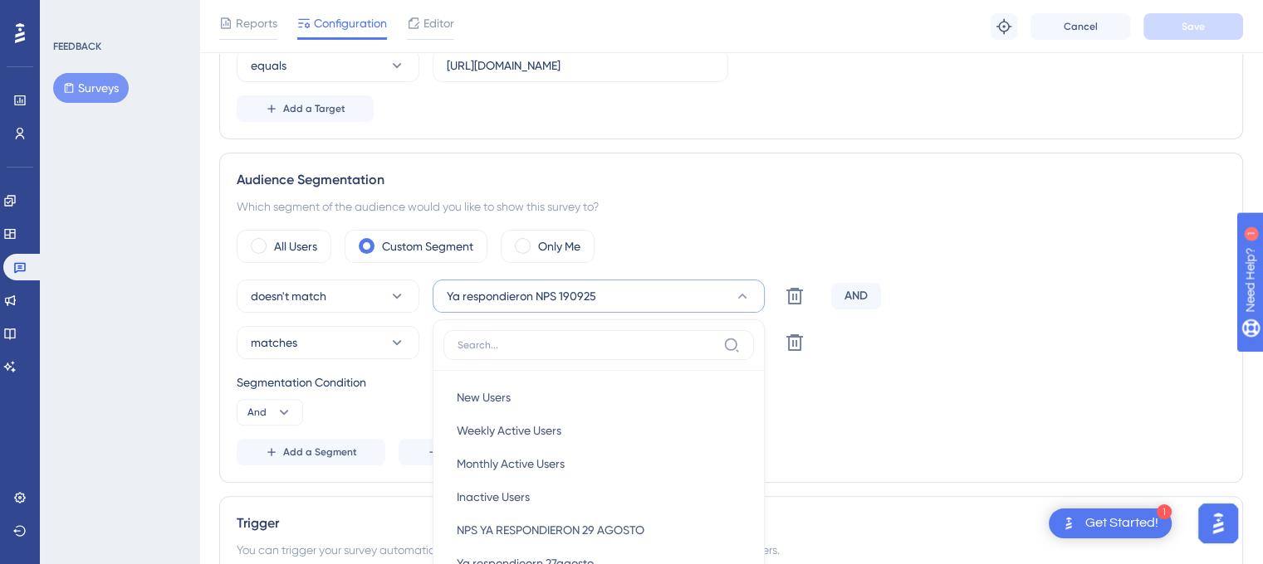
scroll to position [614, 0]
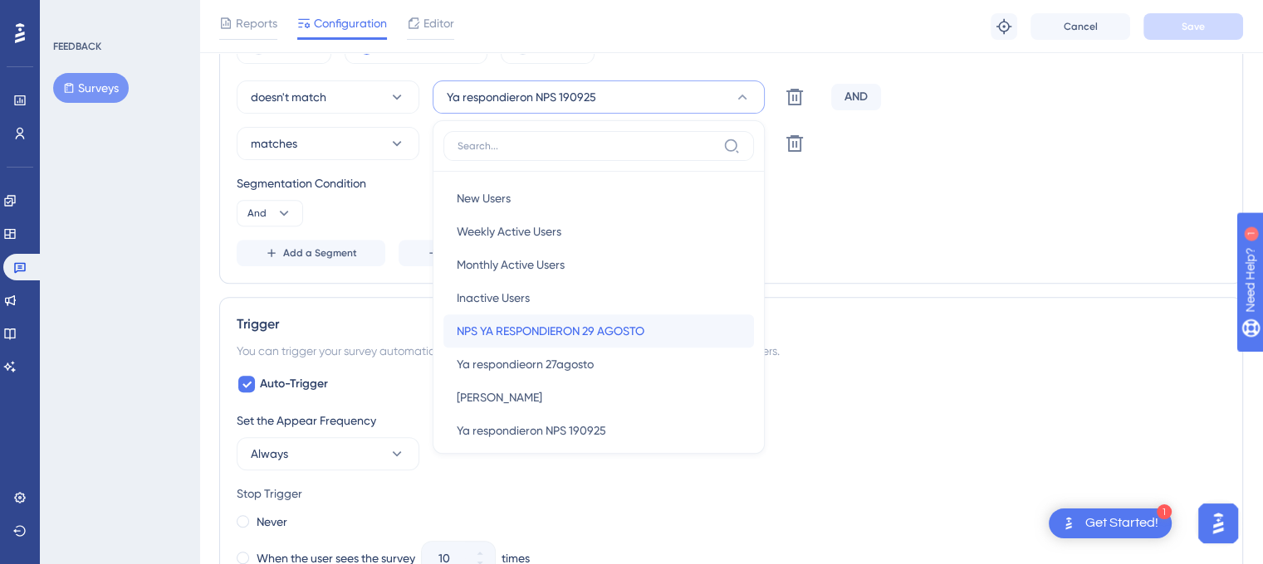
click at [483, 334] on span "NPS YA RESPONDIERON 29 AGOSTO" at bounding box center [551, 331] width 188 height 20
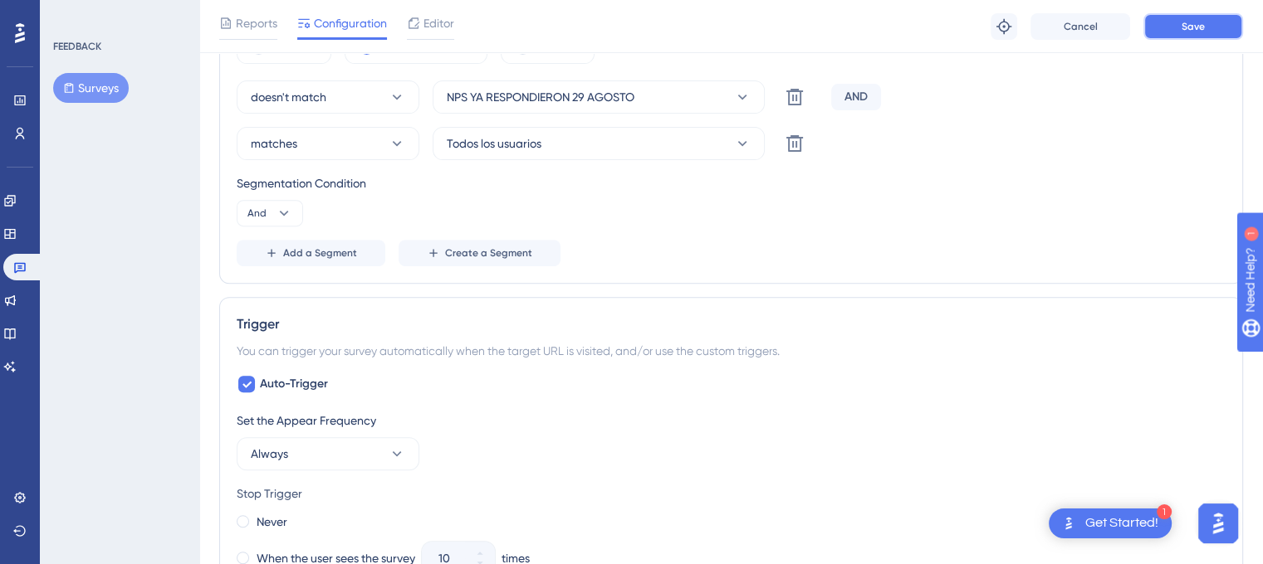
click at [1185, 29] on span "Save" at bounding box center [1192, 26] width 23 height 13
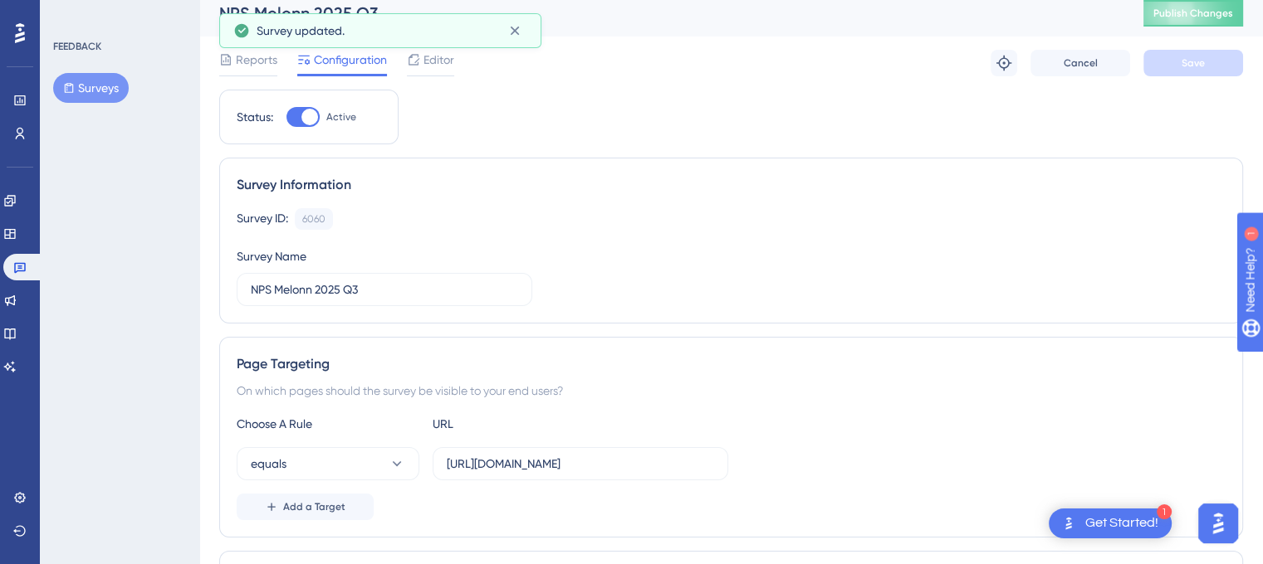
scroll to position [0, 0]
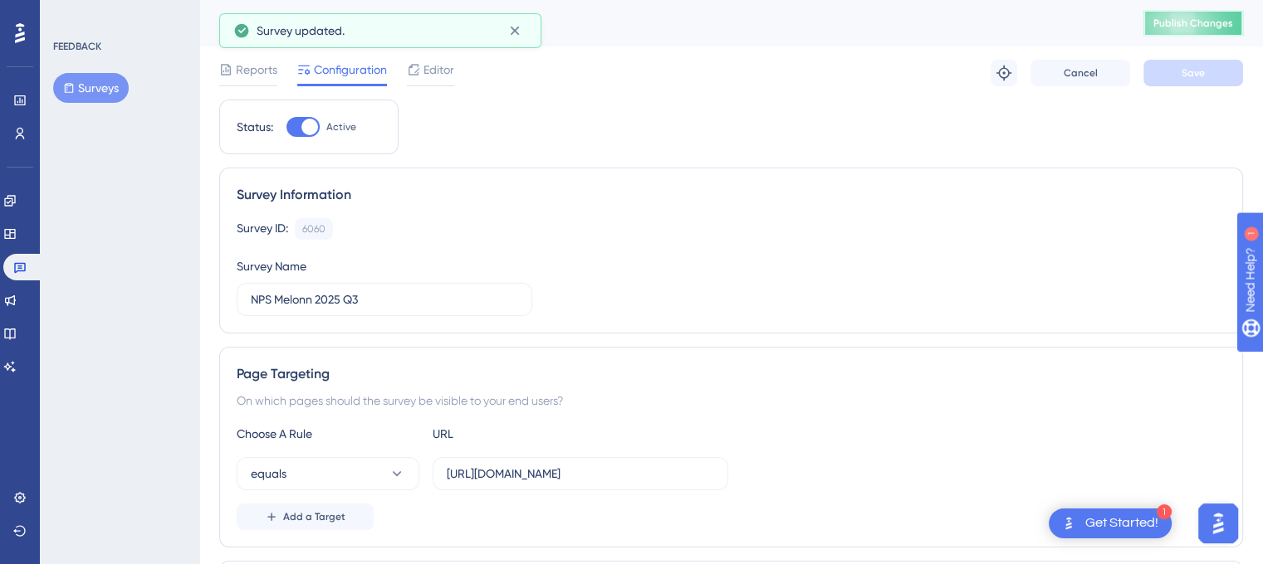
click at [1183, 26] on span "Publish Changes" at bounding box center [1193, 23] width 80 height 13
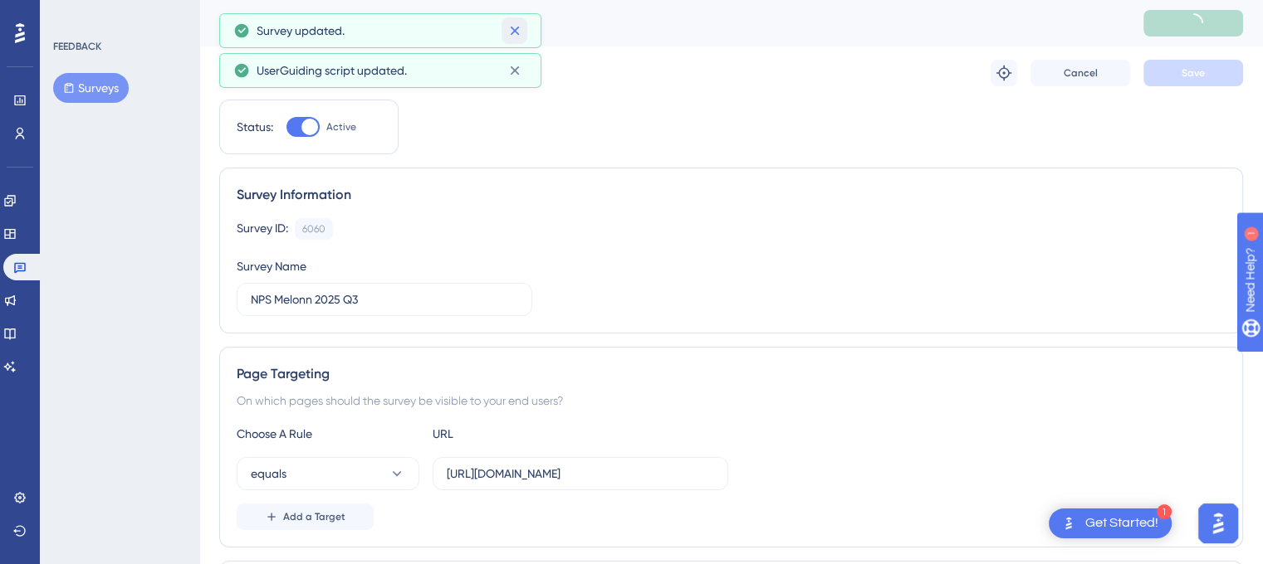
click at [512, 37] on icon at bounding box center [514, 30] width 17 height 17
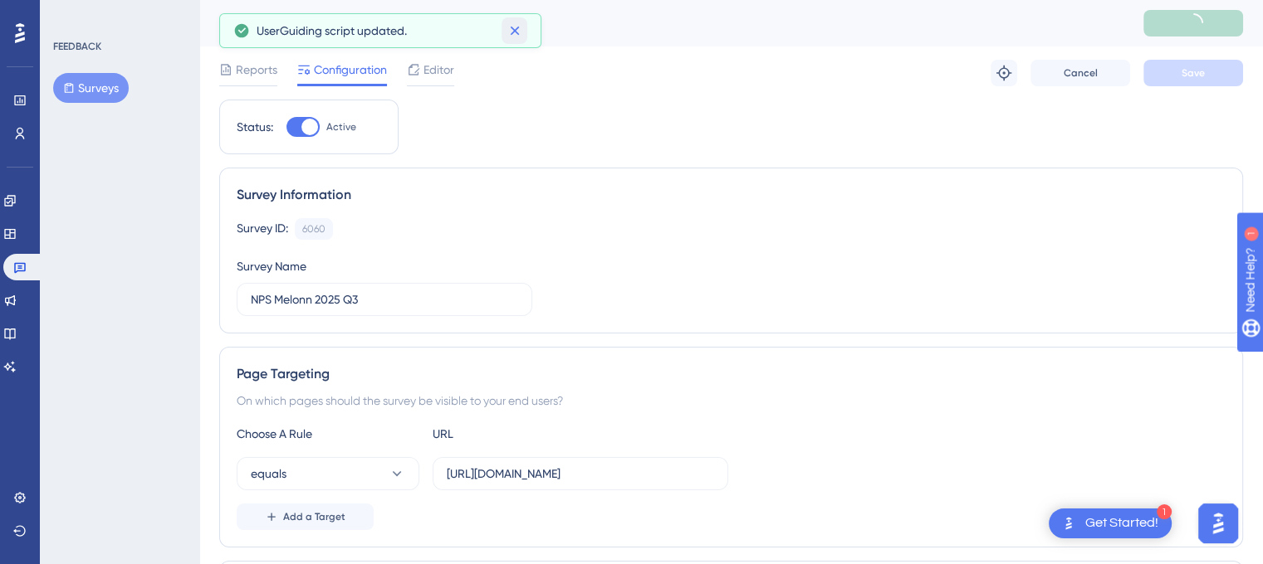
click at [513, 35] on icon at bounding box center [514, 30] width 17 height 17
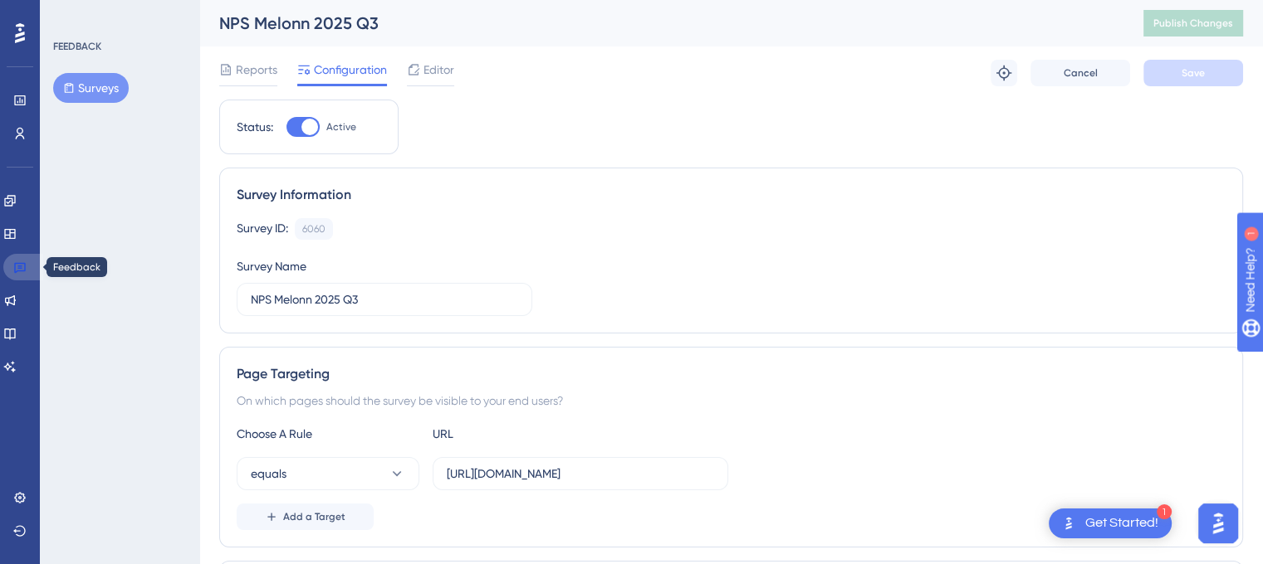
click at [17, 263] on icon at bounding box center [20, 268] width 12 height 11
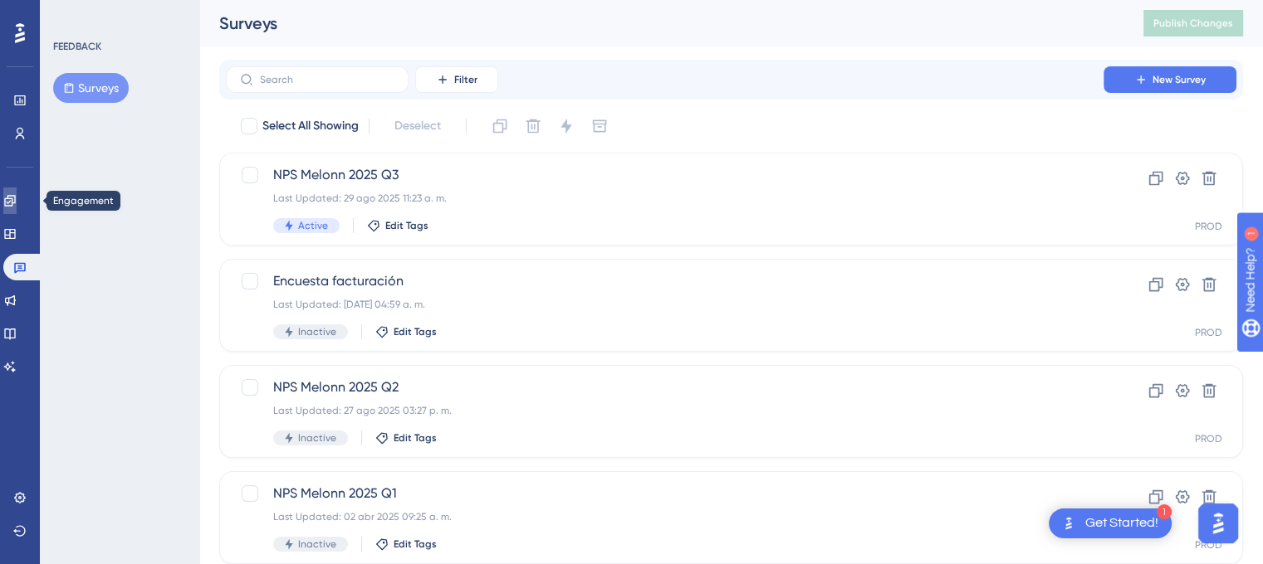
click at [12, 196] on link at bounding box center [9, 201] width 13 height 27
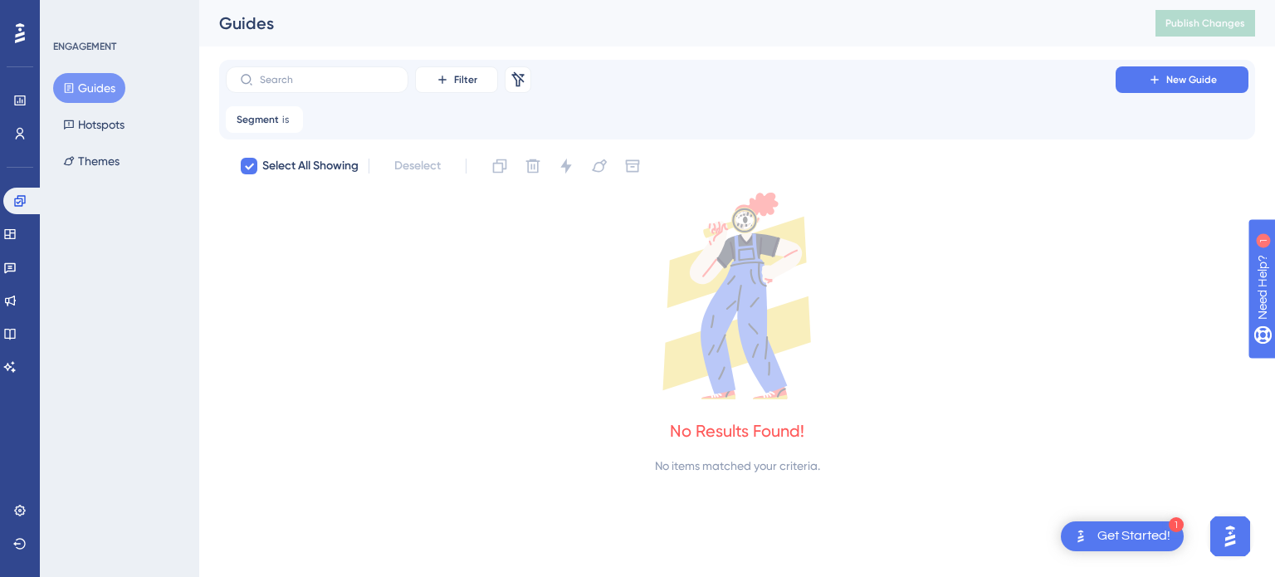
click at [92, 87] on button "Guides" at bounding box center [89, 88] width 72 height 30
click at [291, 121] on icon at bounding box center [291, 120] width 10 height 10
checkbox input "false"
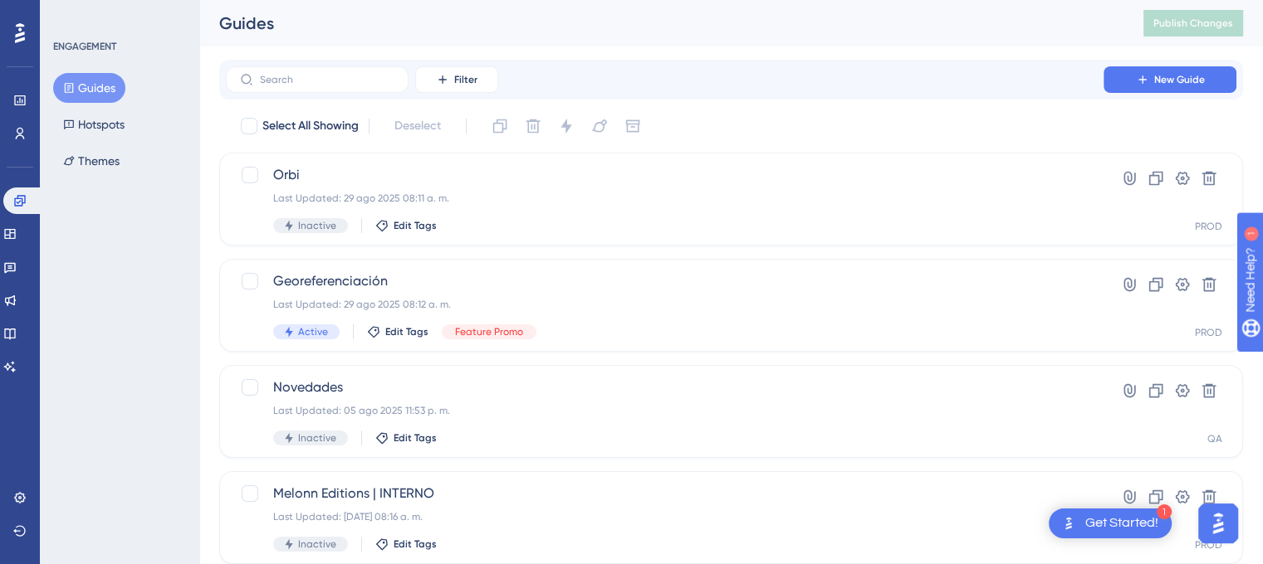
click at [332, 93] on div "Filter New Guide" at bounding box center [731, 80] width 1024 height 40
click at [330, 74] on input "text" at bounding box center [327, 80] width 134 height 12
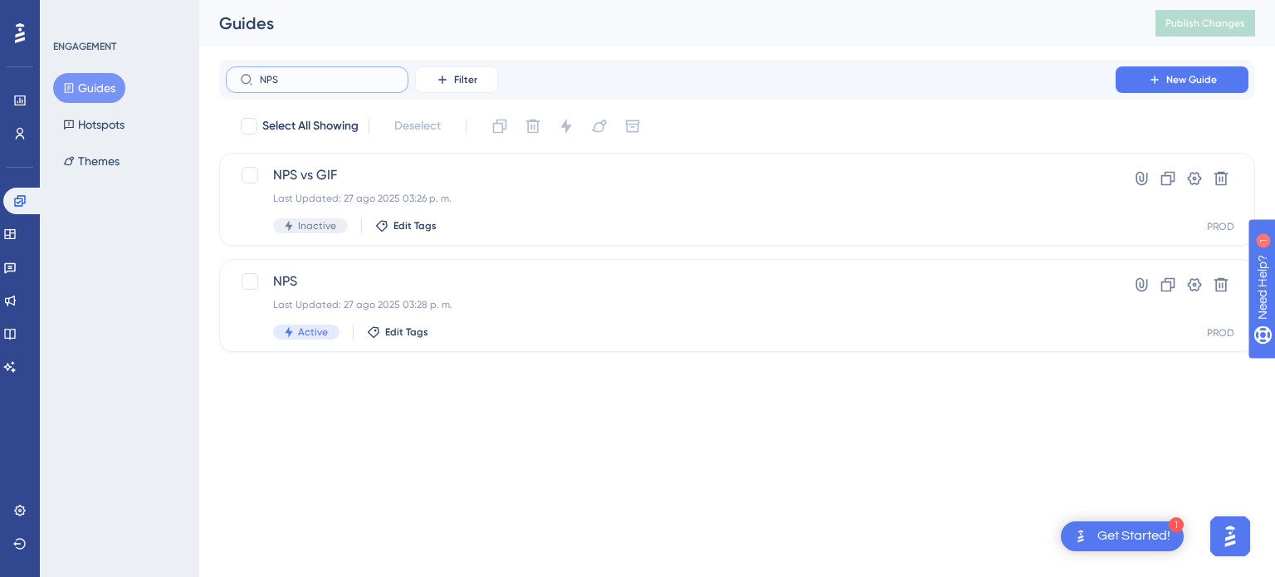
type input "NPS"
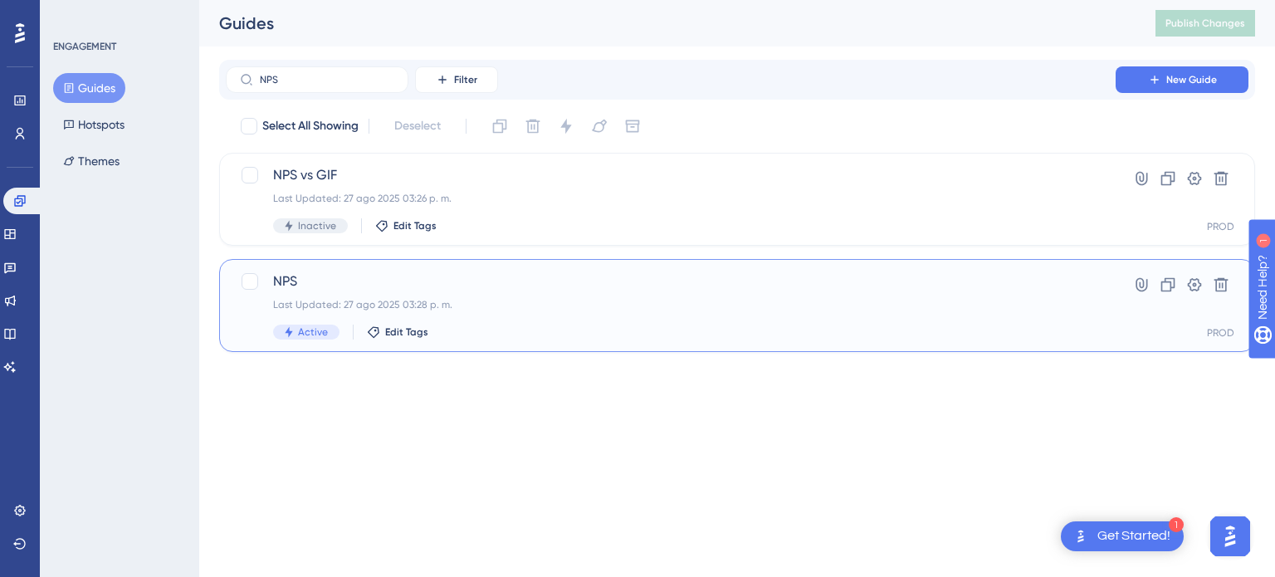
click at [416, 274] on span "NPS" at bounding box center [670, 281] width 795 height 20
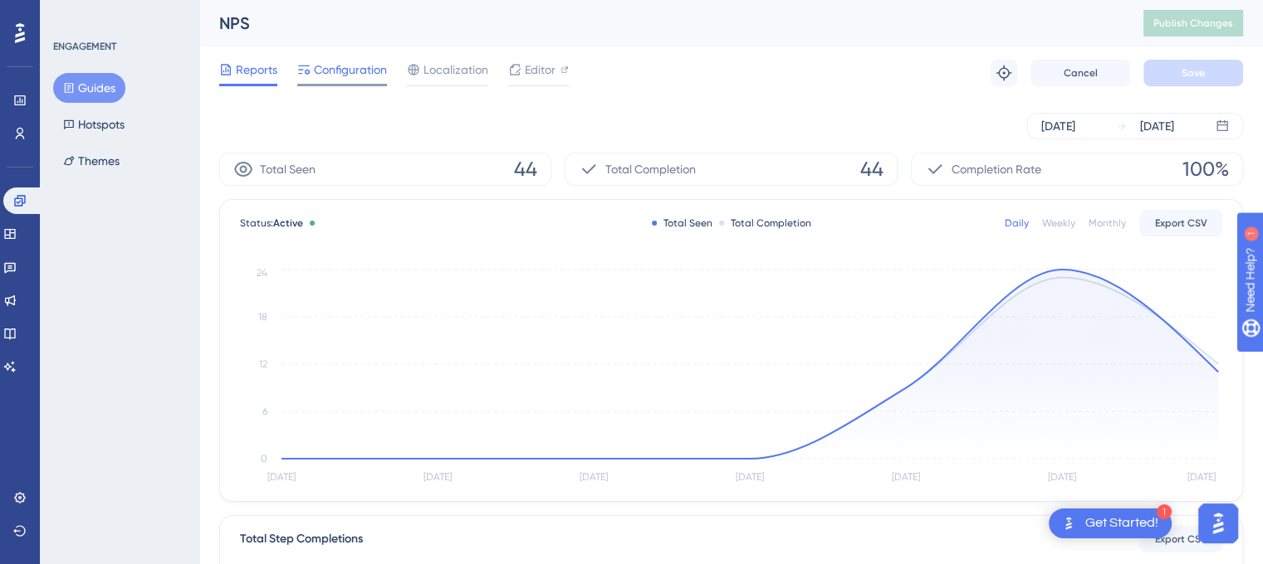
click at [332, 79] on span "Configuration" at bounding box center [350, 70] width 73 height 20
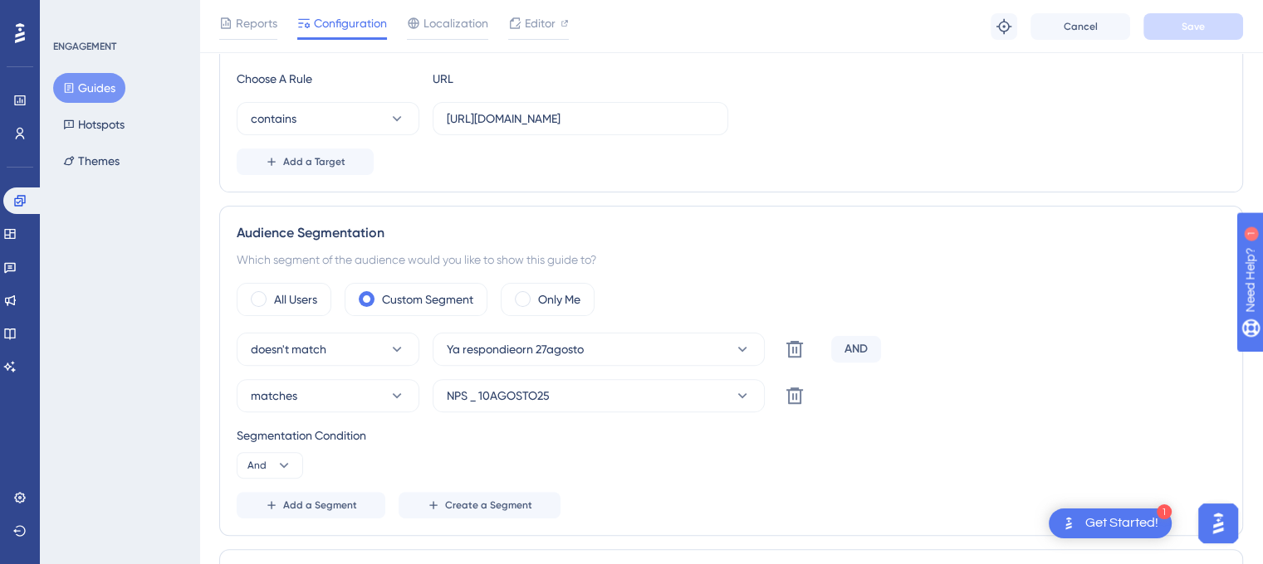
scroll to position [498, 0]
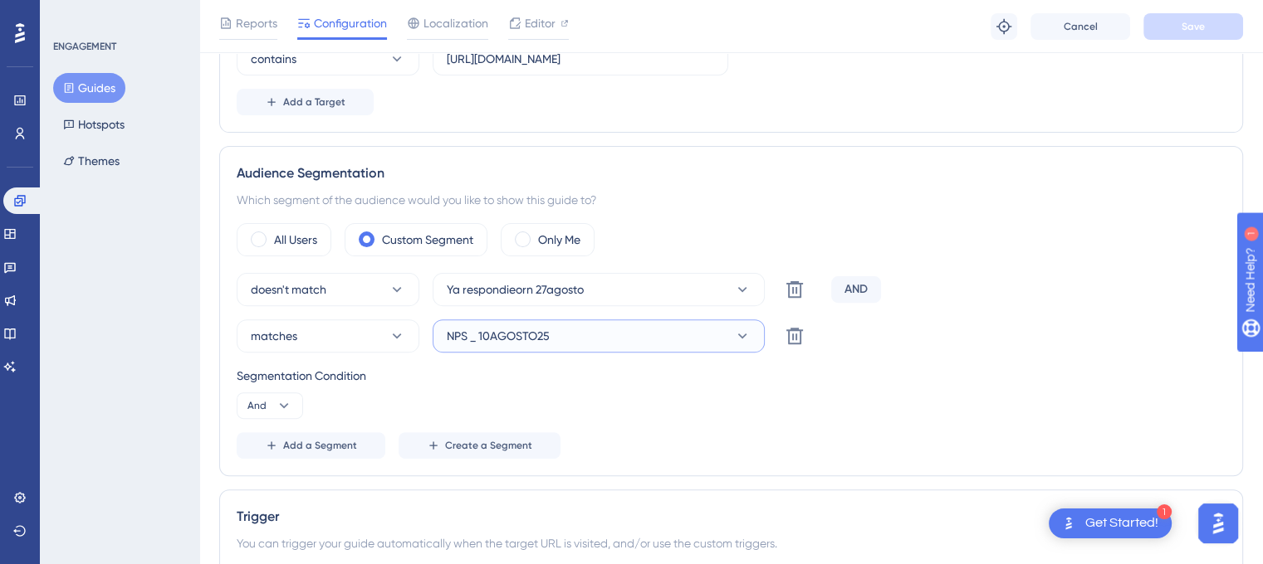
click at [498, 339] on span "NPS _ 10AGOSTO25" at bounding box center [498, 336] width 103 height 20
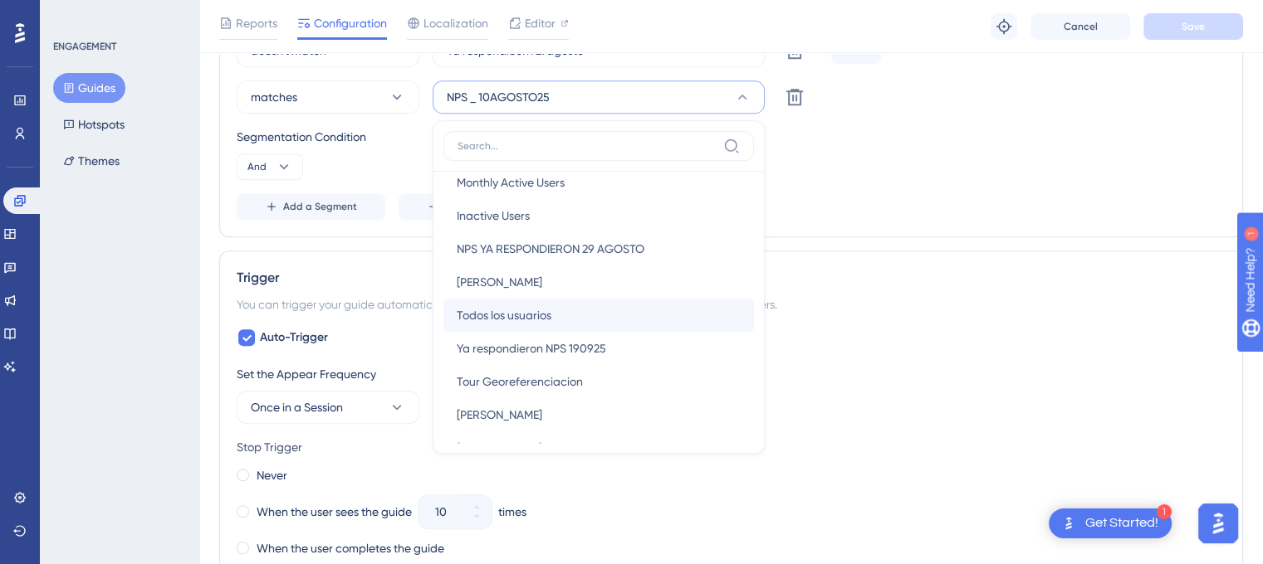
scroll to position [83, 0]
click at [902, 194] on div "Add a Segment Create a Segment" at bounding box center [731, 206] width 989 height 27
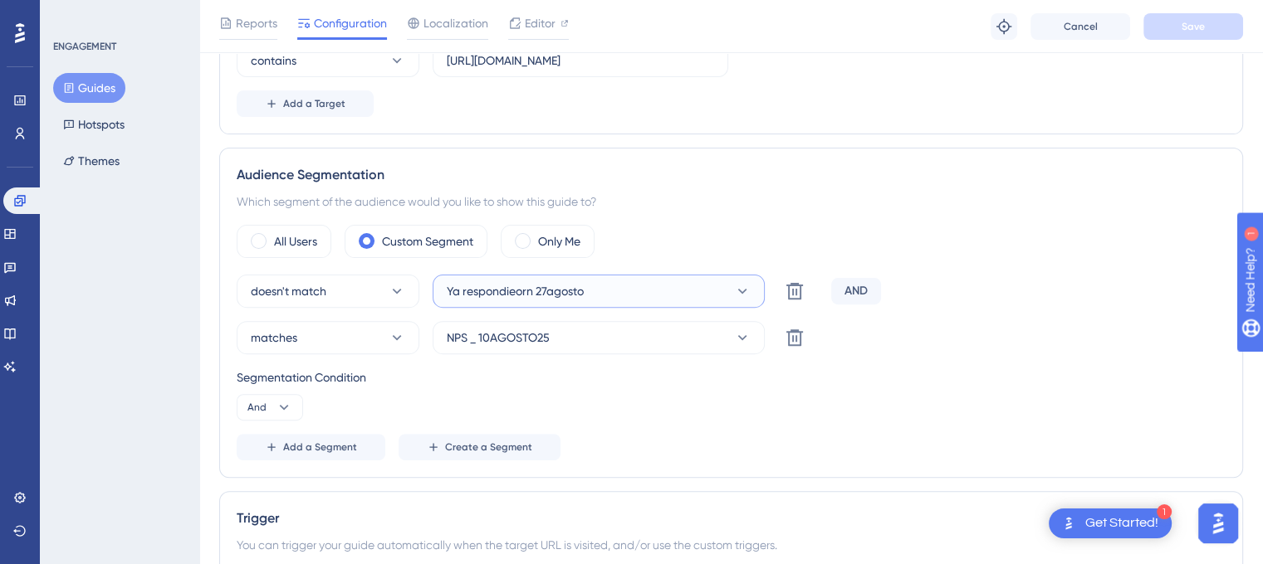
click at [462, 287] on span "Ya respondieorn 27agosto" at bounding box center [515, 291] width 137 height 20
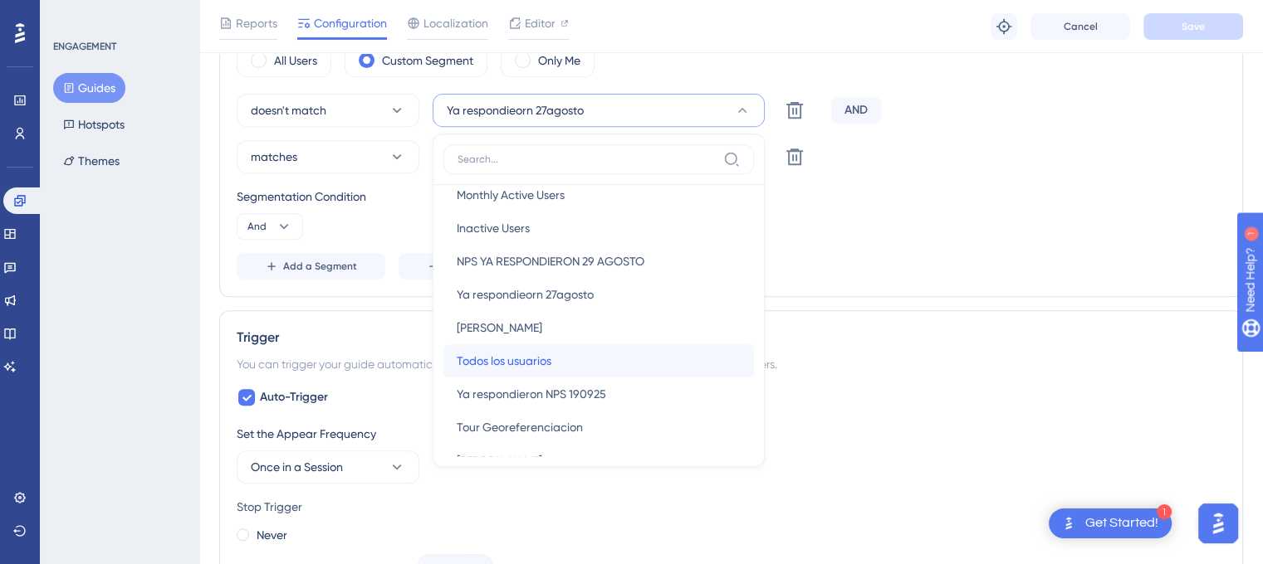
click at [501, 351] on span "Todos los usuarios" at bounding box center [504, 361] width 95 height 20
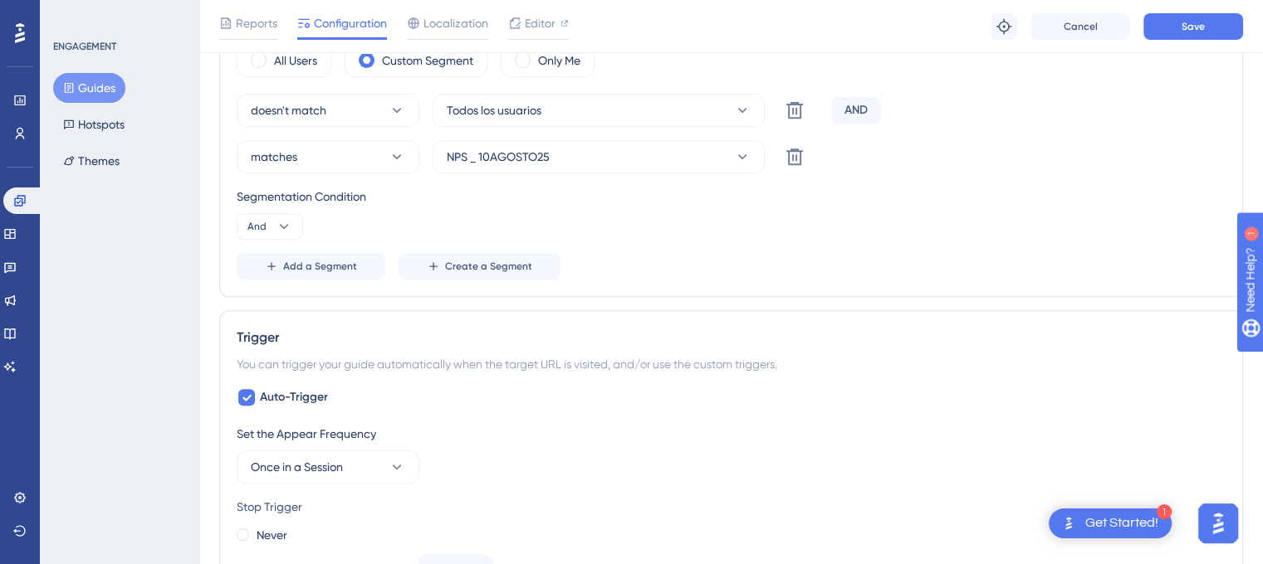
click at [521, 198] on div "Segmentation Condition" at bounding box center [731, 197] width 989 height 20
click at [388, 95] on button "doesn't match" at bounding box center [328, 110] width 183 height 33
click at [337, 152] on div "matches matches" at bounding box center [328, 160] width 134 height 33
click at [496, 216] on div "Segmentation Condition And" at bounding box center [731, 213] width 989 height 53
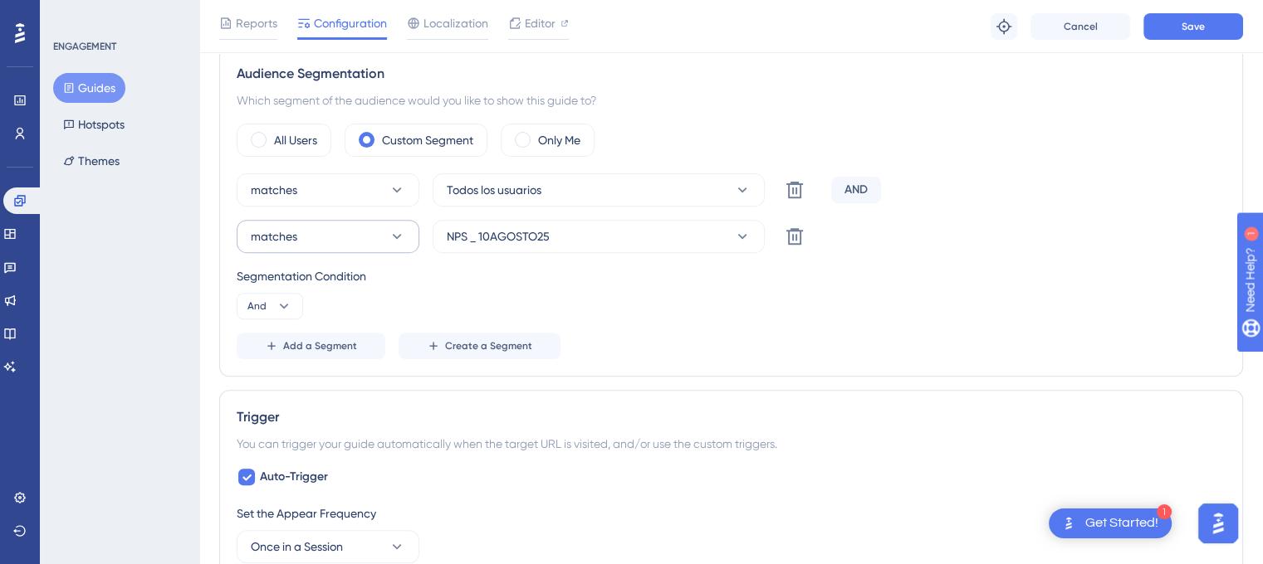
scroll to position [594, 0]
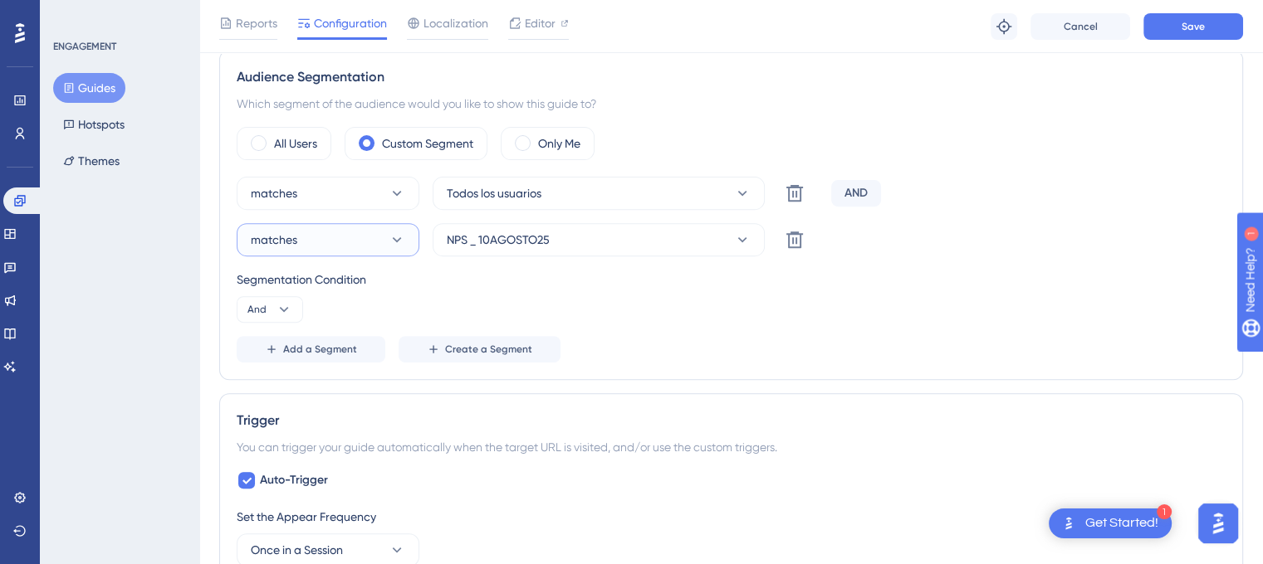
click at [379, 247] on button "matches" at bounding box center [328, 239] width 183 height 33
click at [331, 323] on span "doesn't match" at bounding box center [299, 324] width 76 height 20
click at [507, 247] on span "NPS _ 10AGOSTO25" at bounding box center [498, 240] width 103 height 20
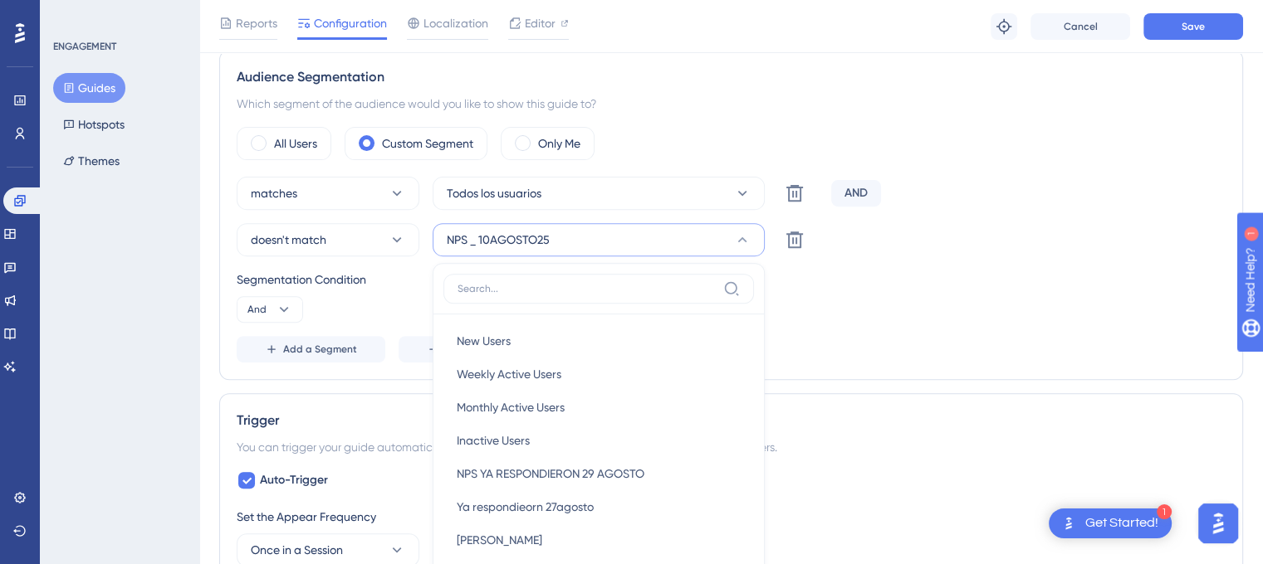
scroll to position [739, 0]
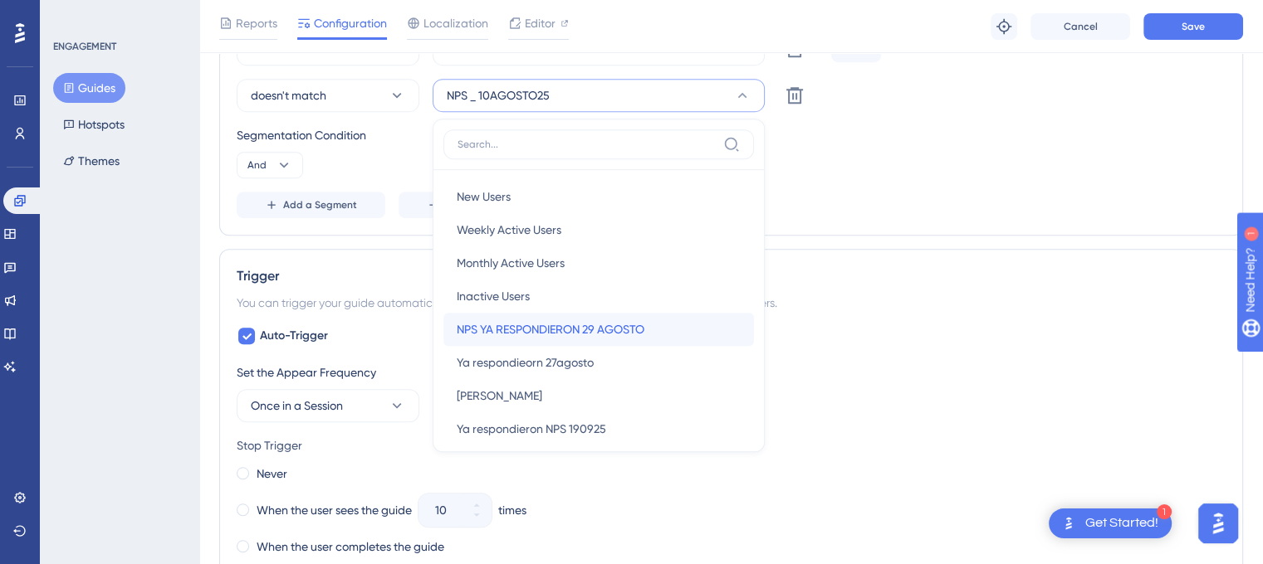
click at [508, 327] on span "NPS YA RESPONDIERON 29 AGOSTO" at bounding box center [551, 330] width 188 height 20
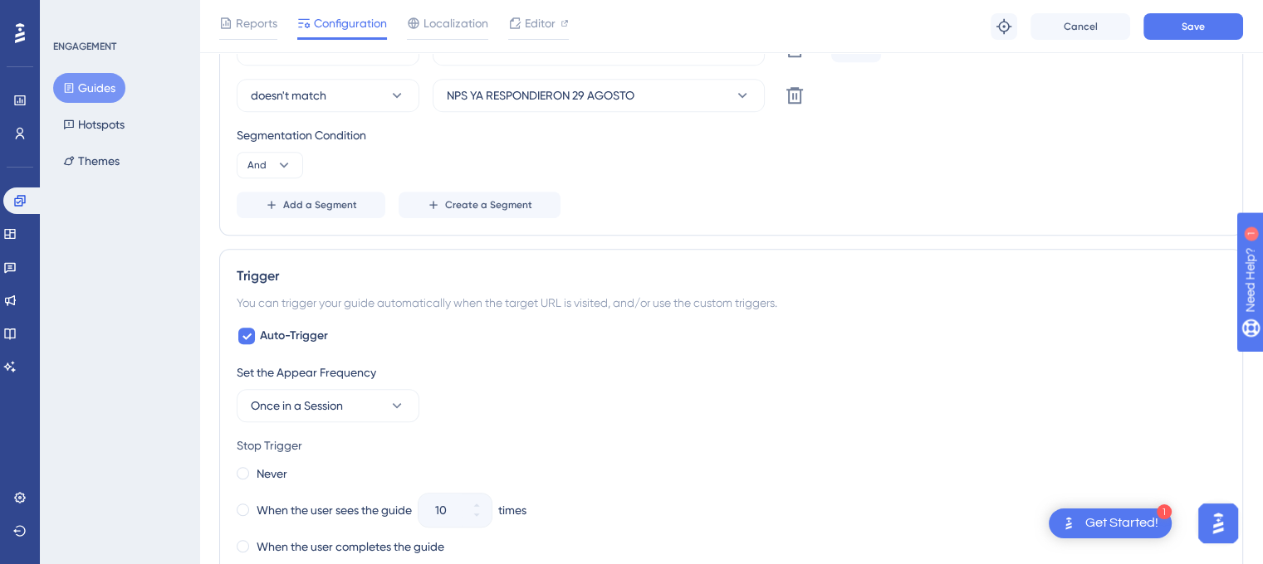
click at [538, 172] on div "Segmentation Condition And" at bounding box center [731, 151] width 989 height 53
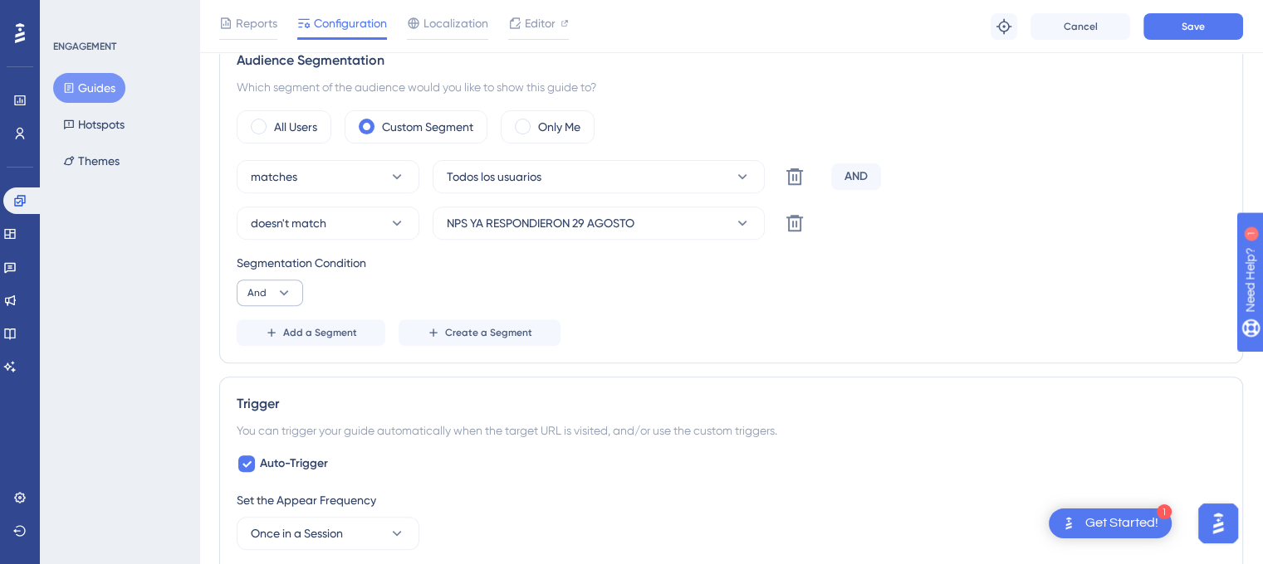
scroll to position [573, 0]
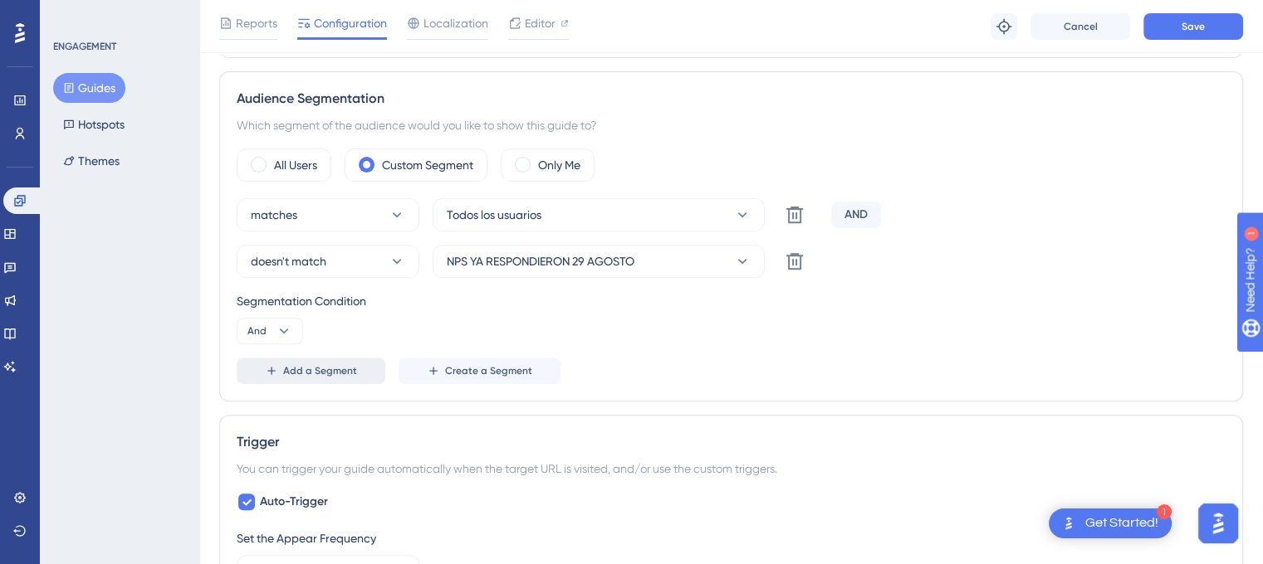
click at [299, 378] on button "Add a Segment" at bounding box center [311, 371] width 149 height 27
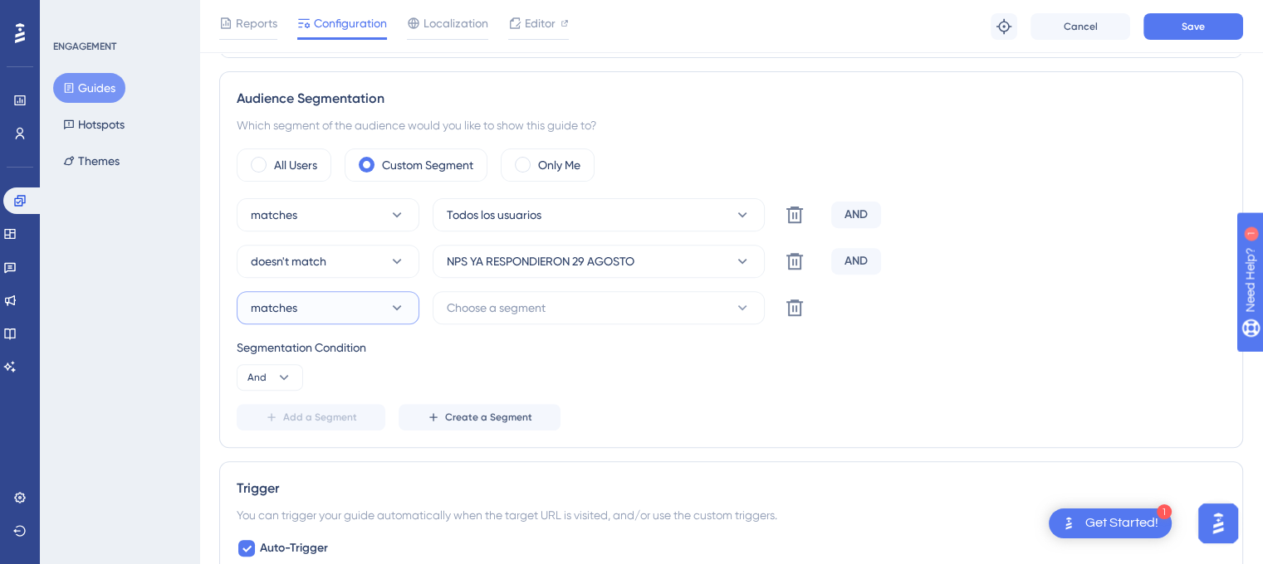
click at [294, 305] on span "matches" at bounding box center [274, 308] width 46 height 20
click at [311, 392] on span "doesn't match" at bounding box center [299, 392] width 76 height 20
click at [478, 309] on span "Choose a segment" at bounding box center [496, 308] width 99 height 20
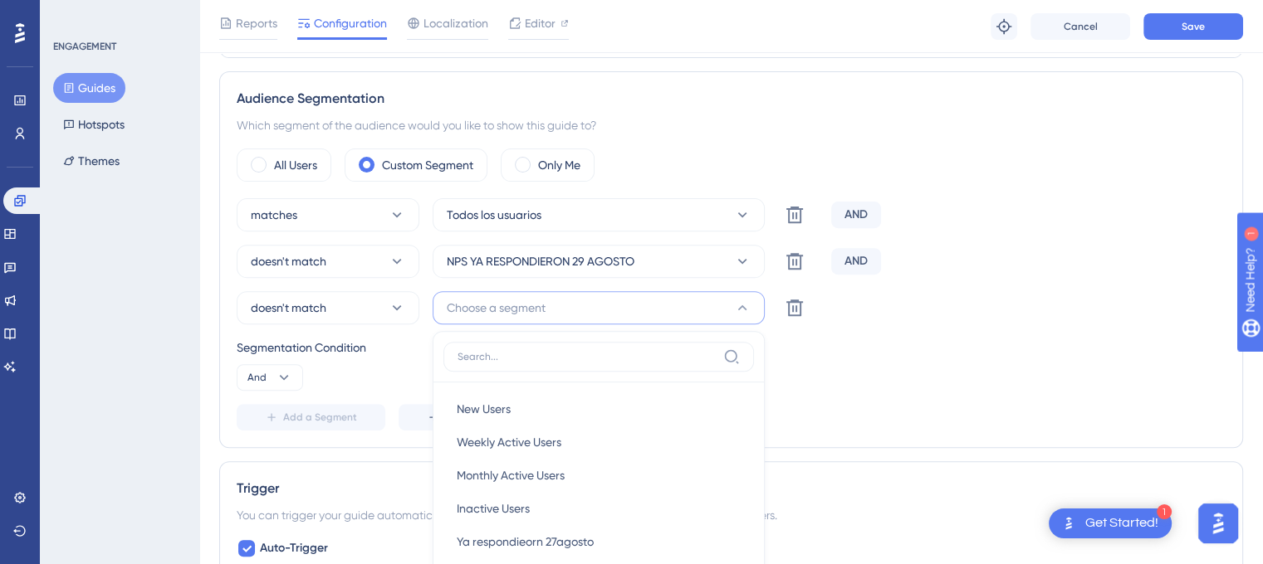
scroll to position [784, 0]
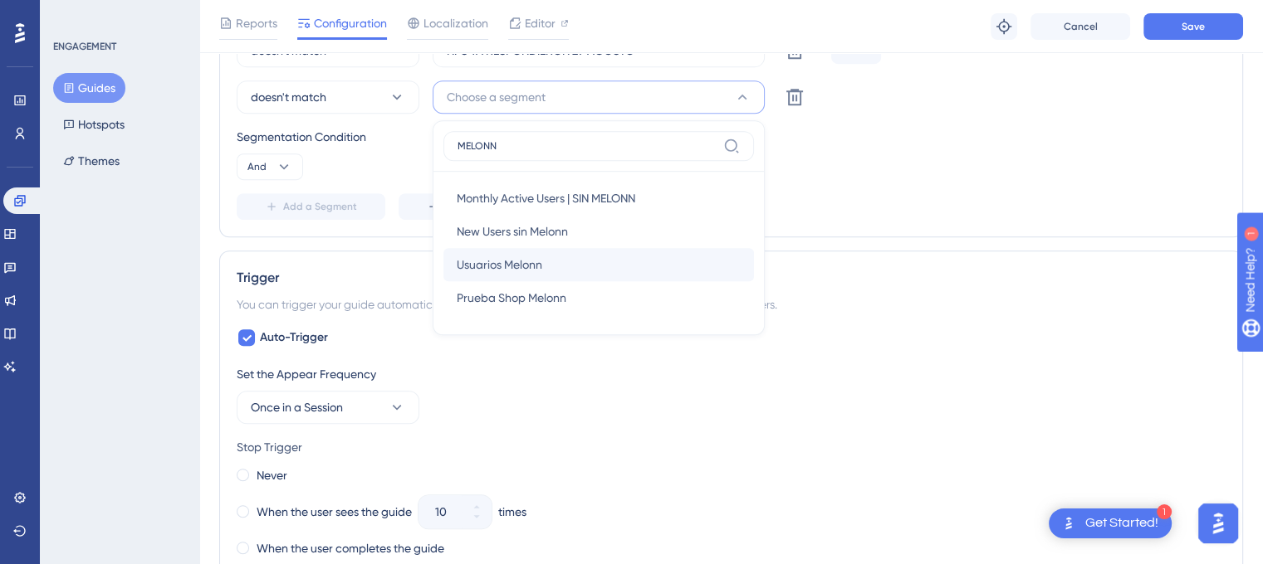
type input "MELONN"
click at [495, 261] on span "Usuarios Melonn" at bounding box center [500, 265] width 86 height 20
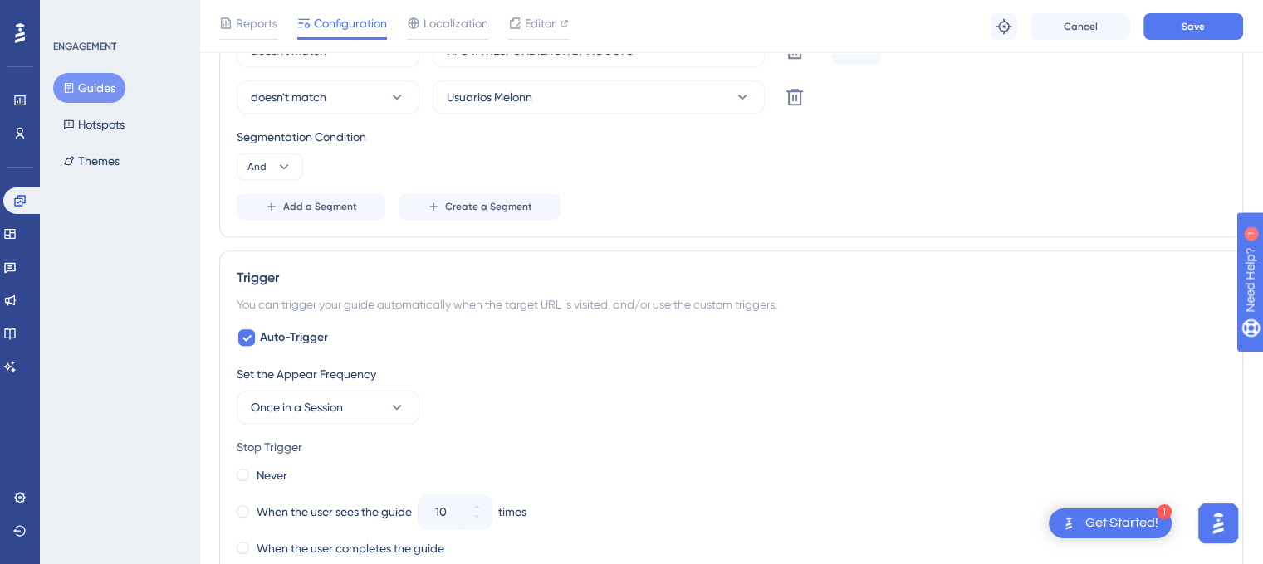
click at [934, 203] on div "Add a Segment Create a Segment" at bounding box center [731, 206] width 989 height 27
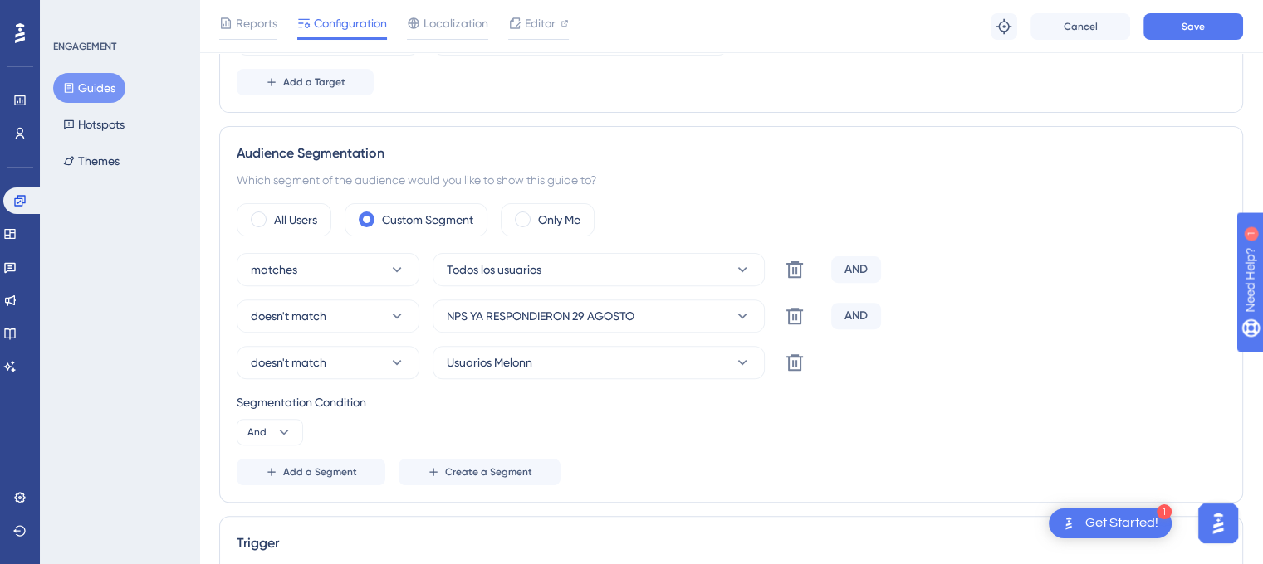
scroll to position [452, 0]
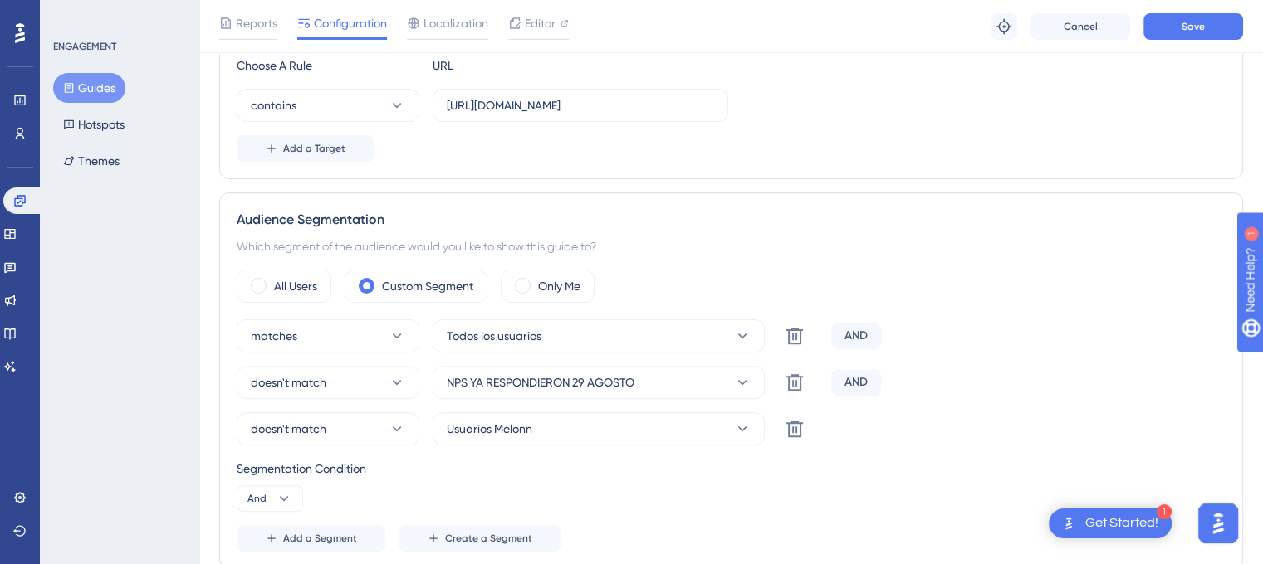
click at [1160, 39] on div "Reports Configuration Localization Editor Troubleshoot Cancel Save" at bounding box center [730, 26] width 1063 height 53
click at [1175, 27] on button "Save" at bounding box center [1193, 26] width 100 height 27
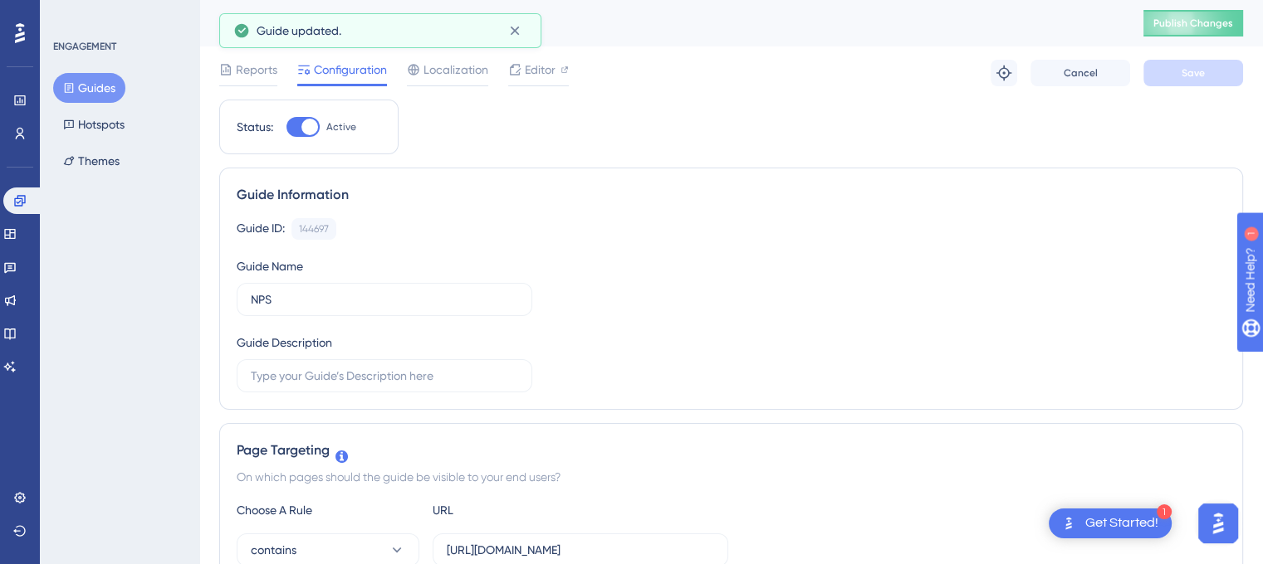
scroll to position [0, 0]
click at [1207, 32] on button "Publish Changes" at bounding box center [1193, 23] width 100 height 27
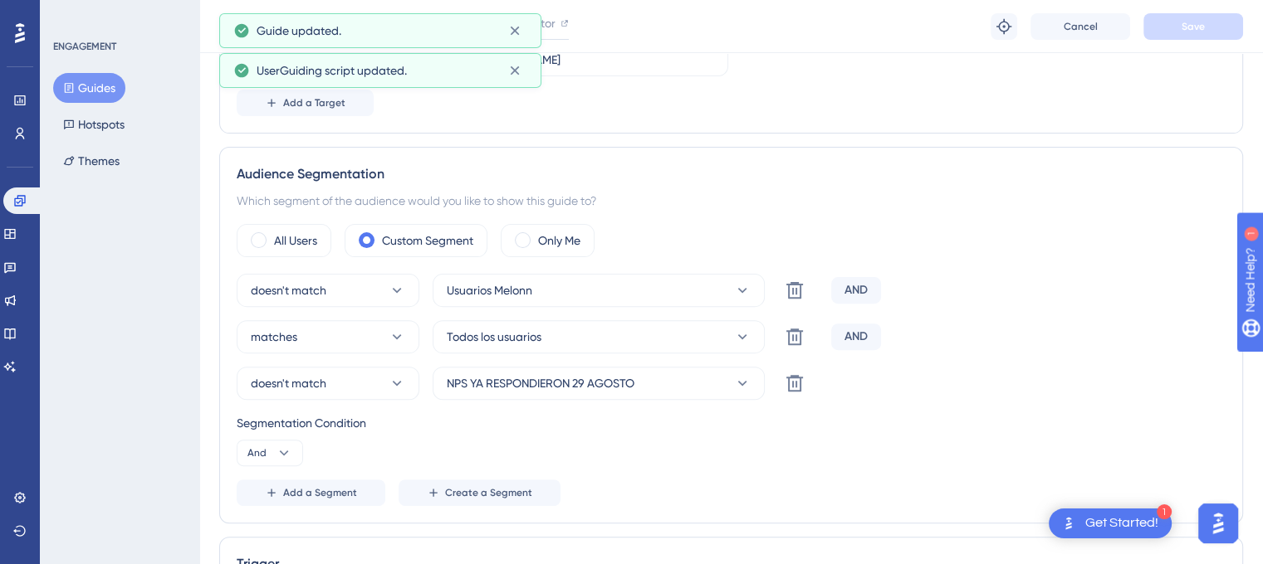
scroll to position [498, 0]
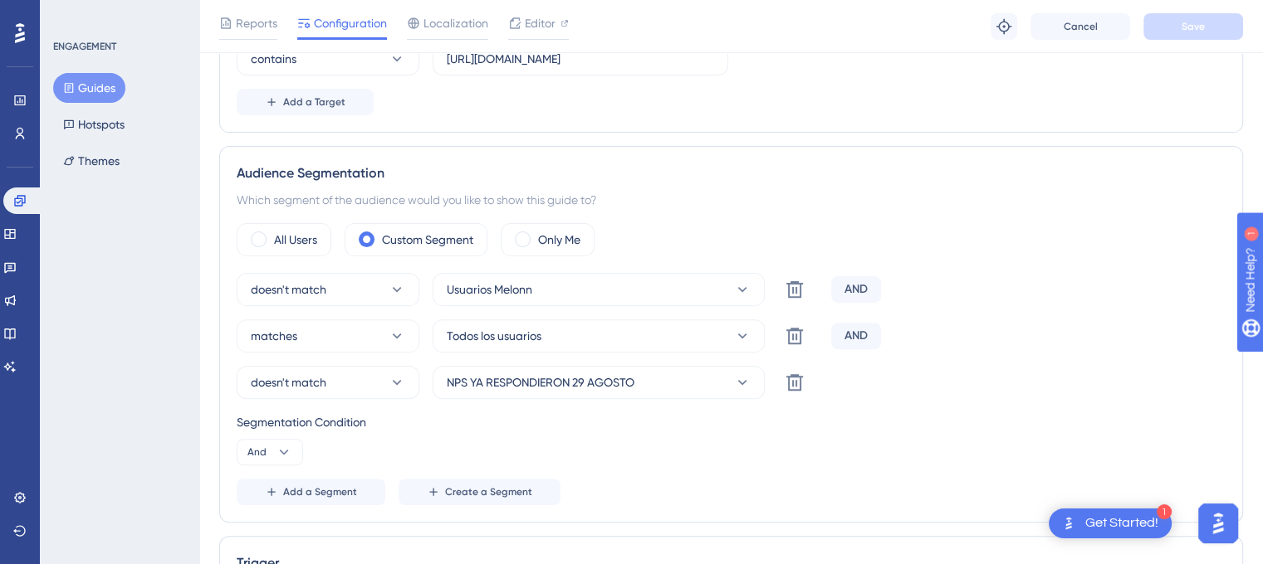
click at [1088, 327] on div "matches Todos los usuarios Delete AND" at bounding box center [731, 336] width 989 height 33
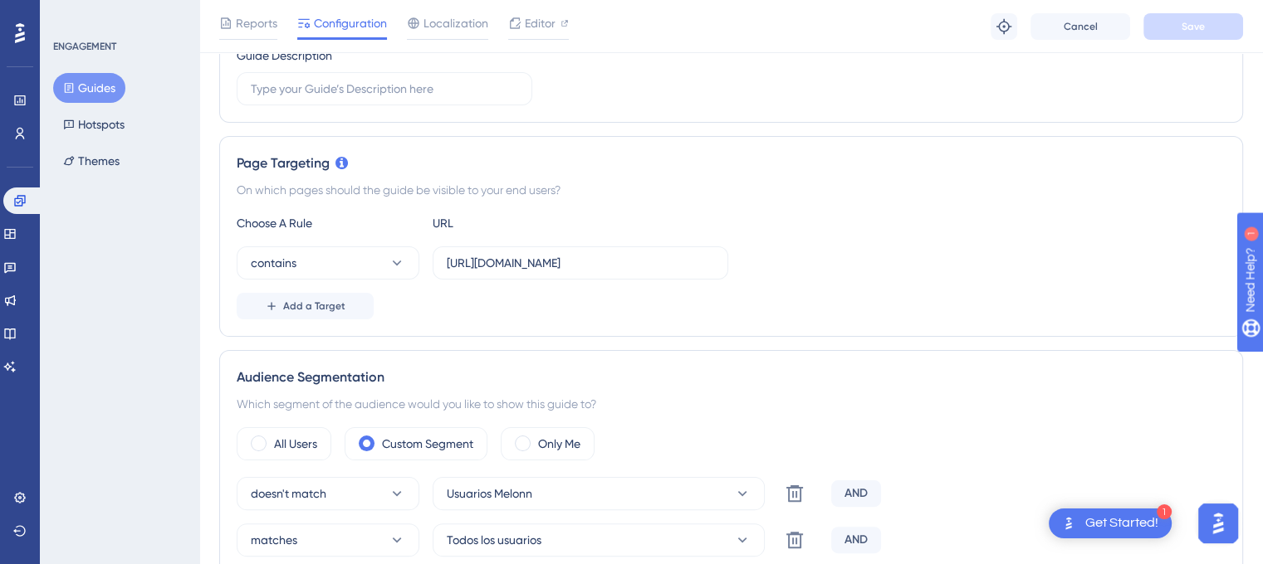
scroll to position [0, 0]
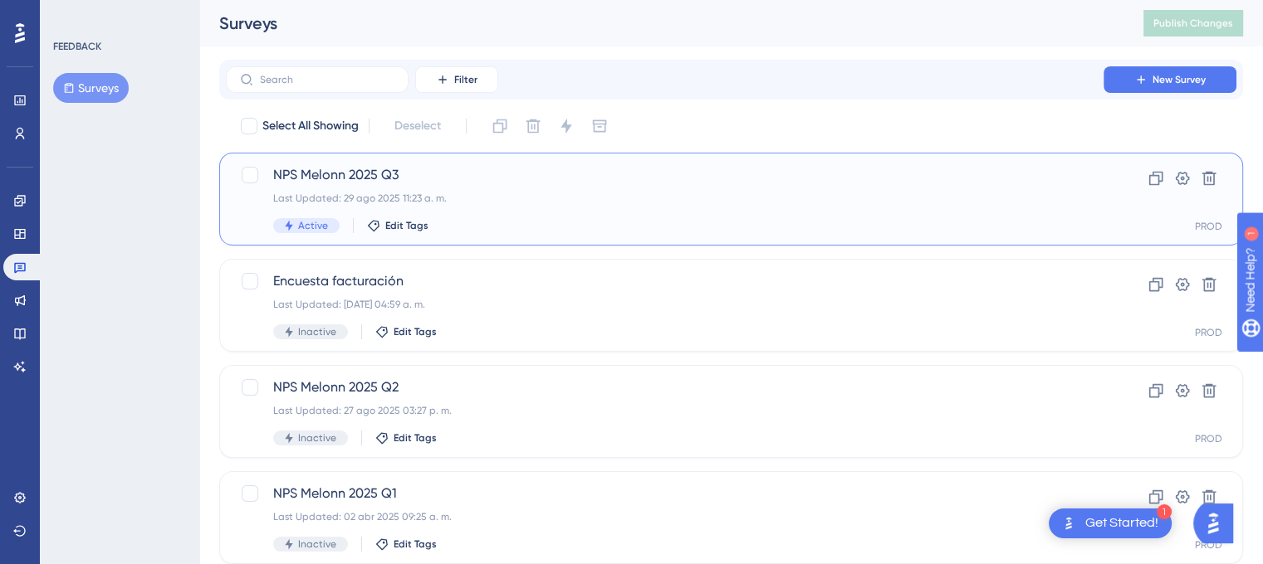
click at [397, 197] on div "Last Updated: 29 ago 2025 11:23 a. m." at bounding box center [664, 198] width 783 height 13
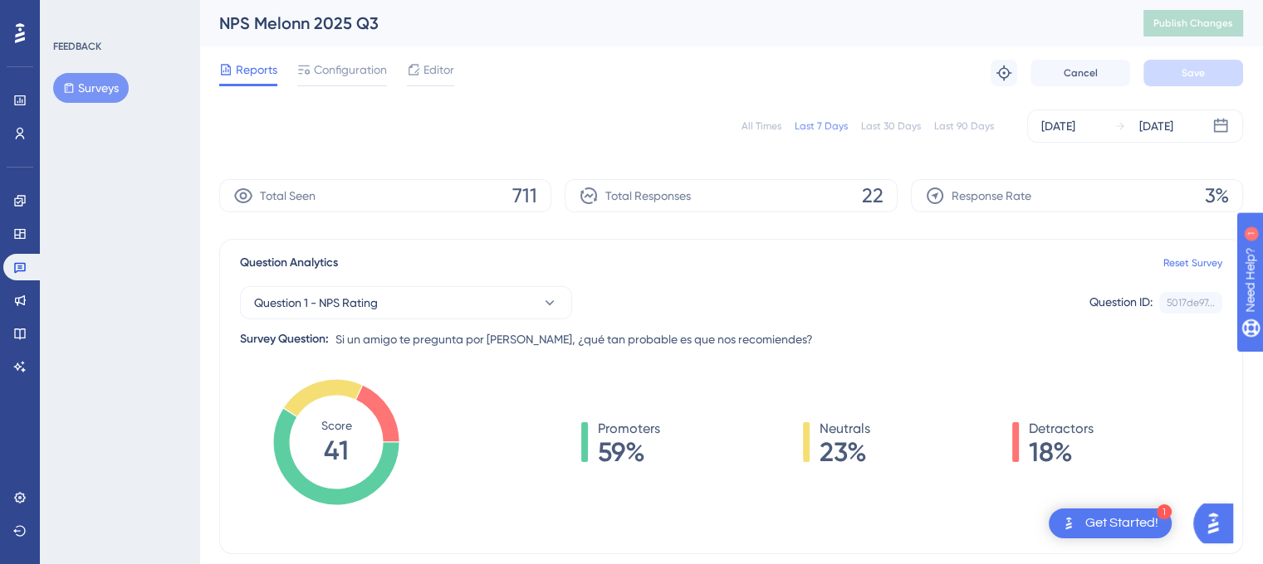
click at [365, 73] on span "Configuration" at bounding box center [350, 70] width 73 height 20
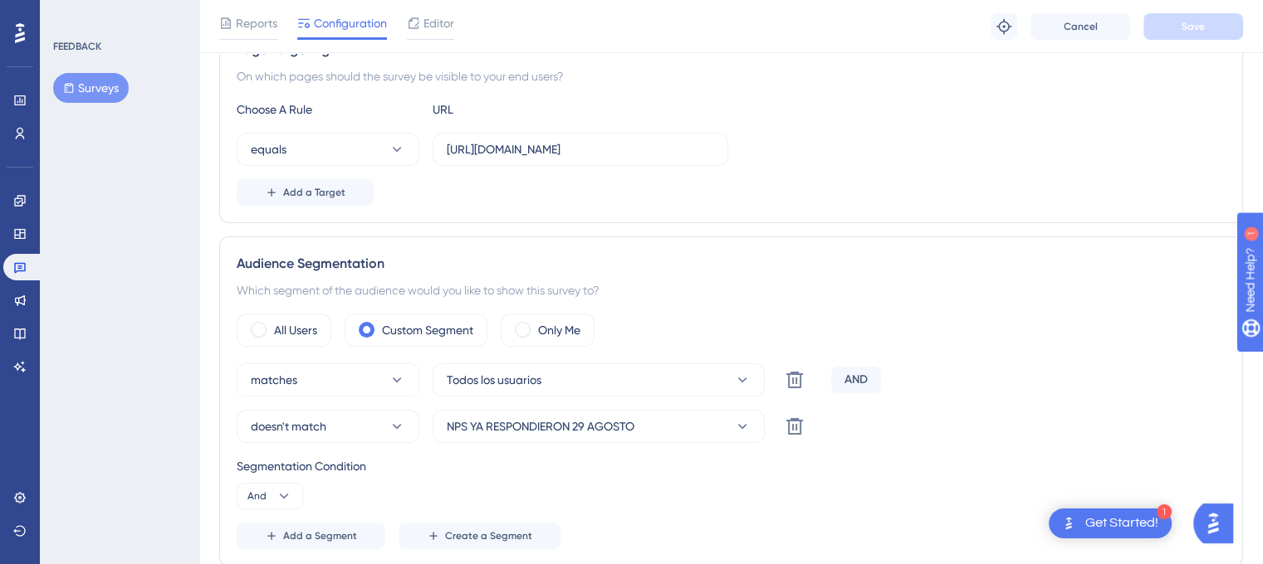
scroll to position [332, 0]
